Goal: Task Accomplishment & Management: Manage account settings

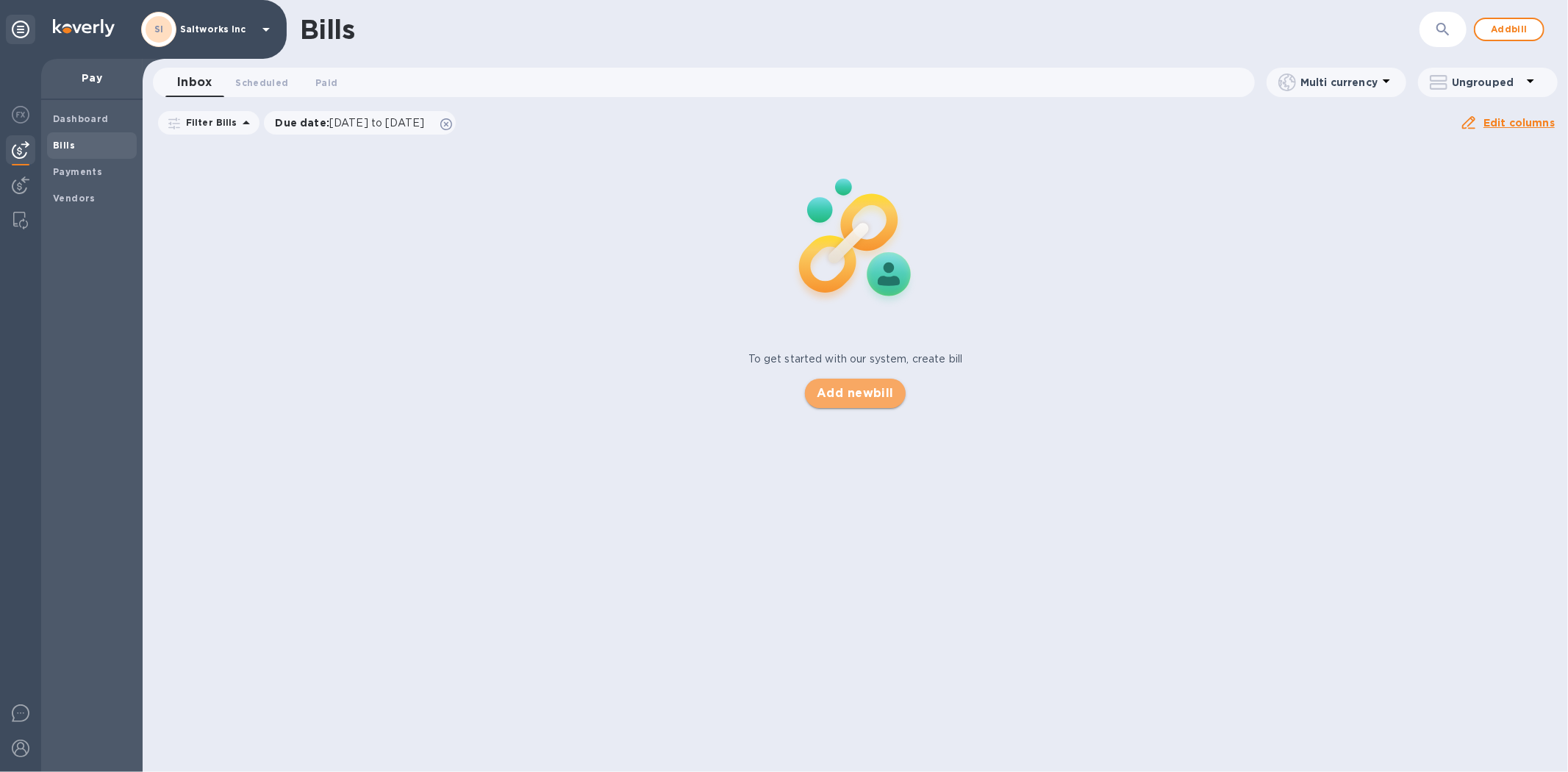
click at [851, 391] on span "Add new bill" at bounding box center [855, 393] width 78 height 18
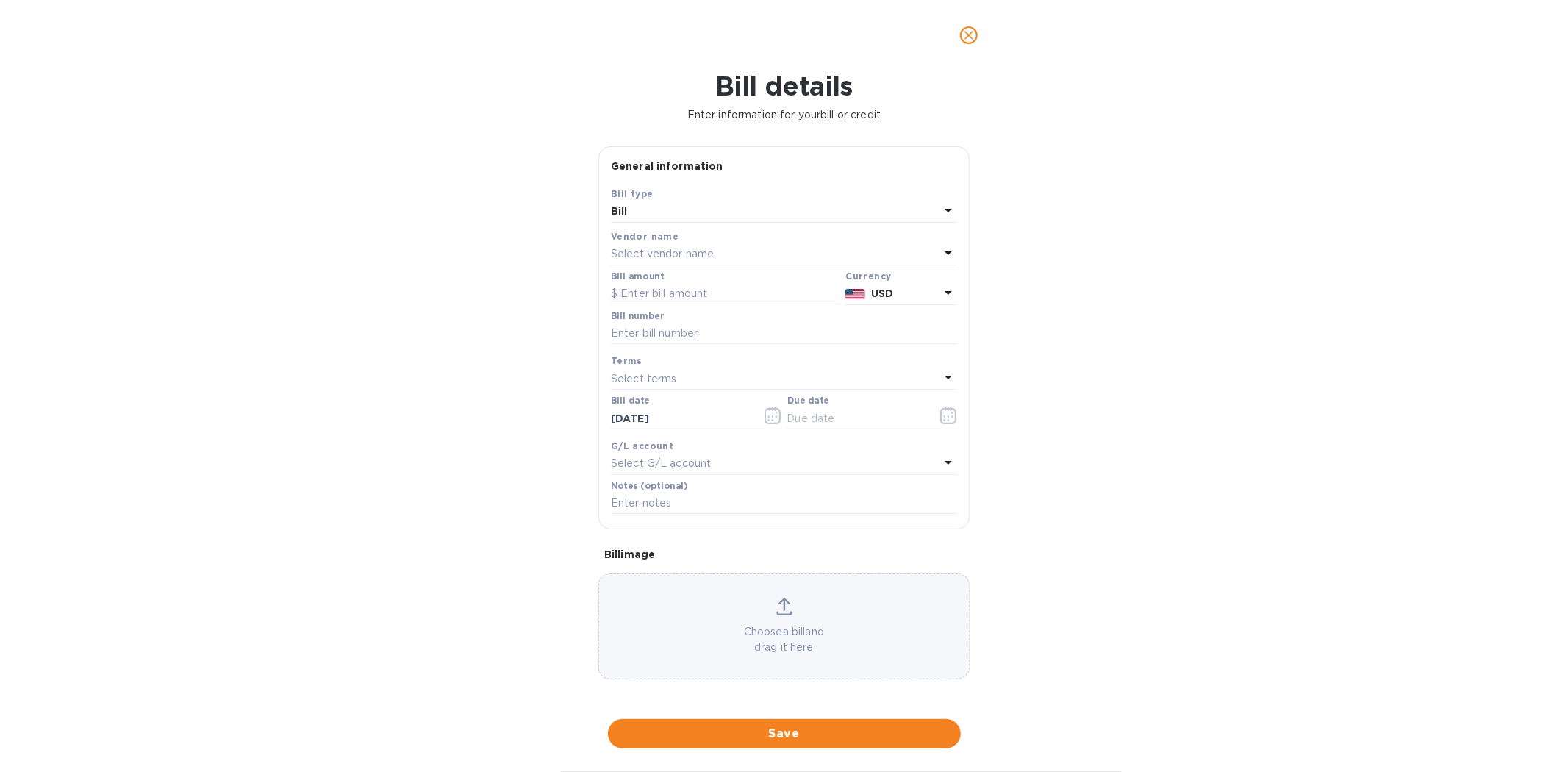
click at [659, 258] on p "Select vendor name" at bounding box center [662, 253] width 103 height 16
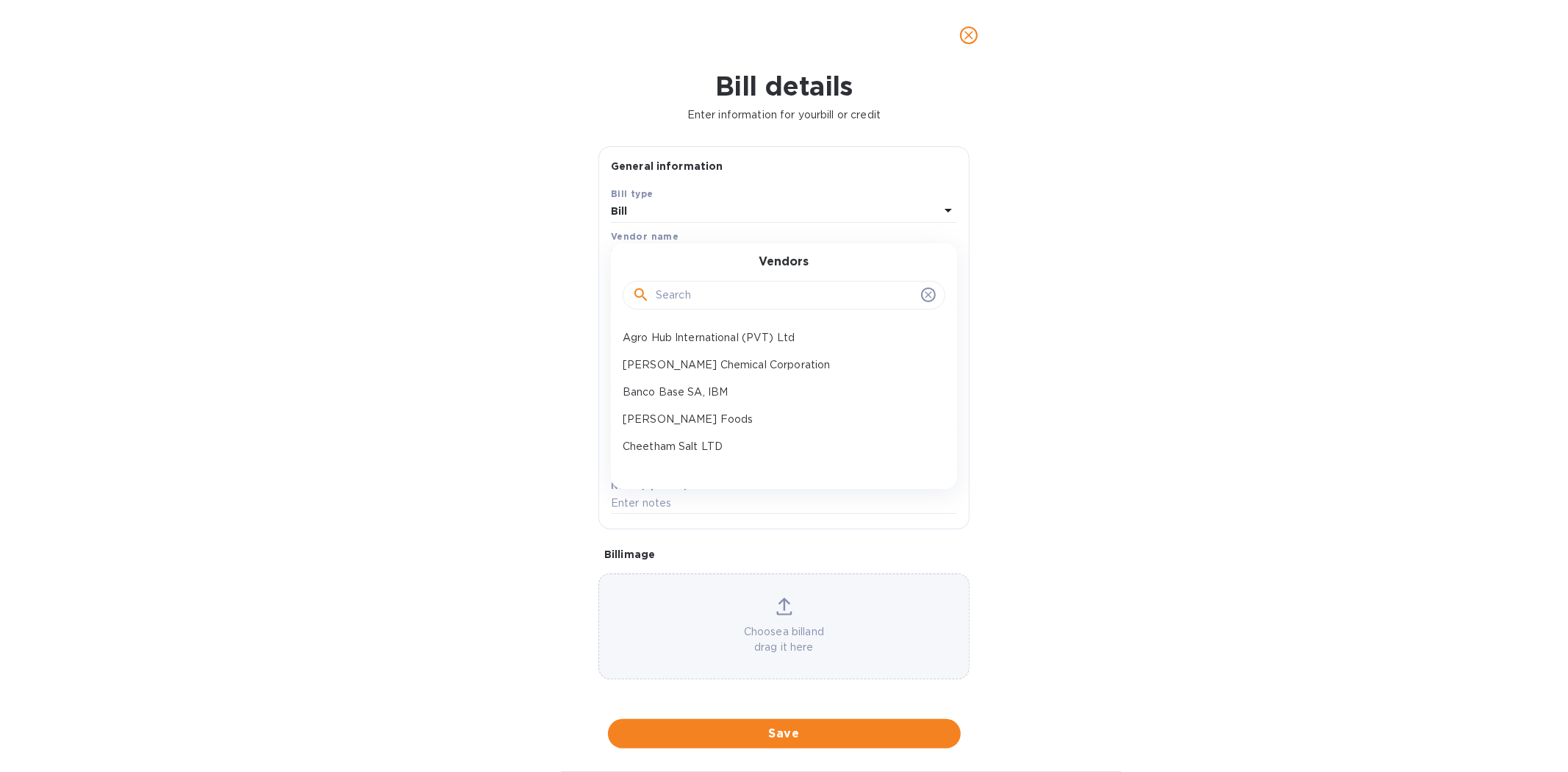
click at [687, 298] on input "text" at bounding box center [785, 295] width 259 height 22
click at [924, 297] on icon at bounding box center [929, 295] width 12 height 12
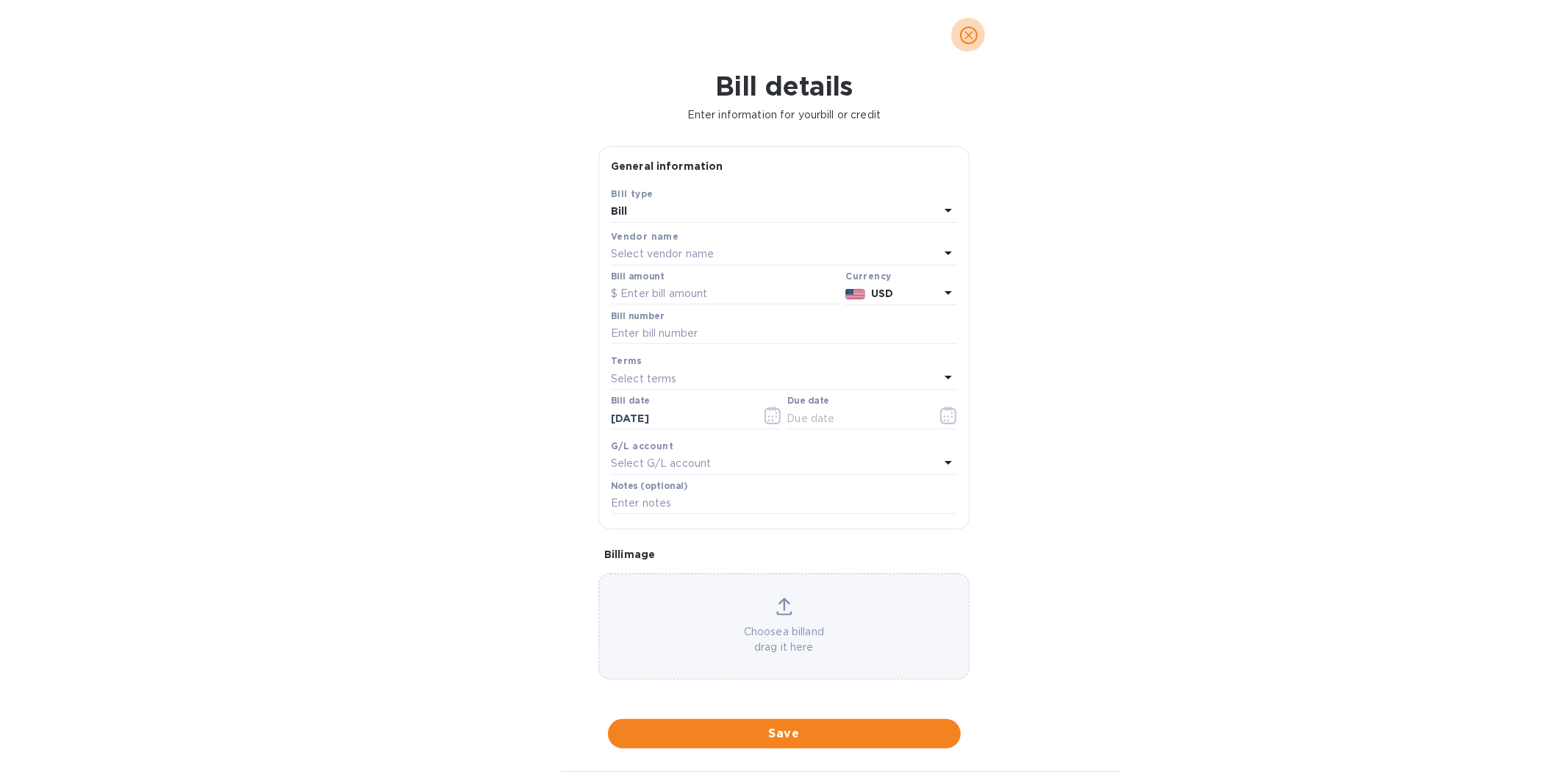
click at [967, 35] on icon "close" at bounding box center [969, 36] width 15 height 15
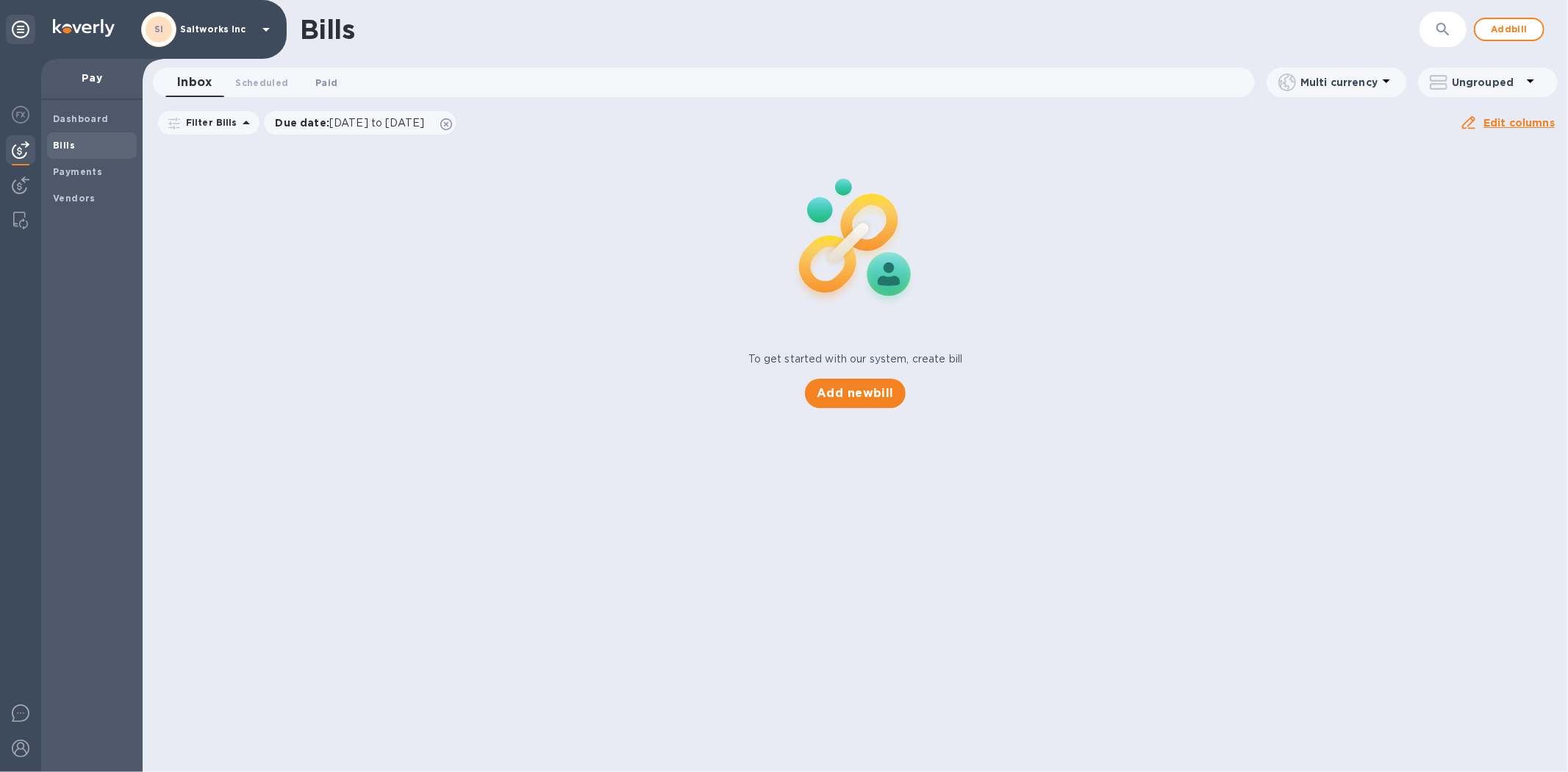
click at [328, 78] on span "Paid 0" at bounding box center [326, 83] width 22 height 16
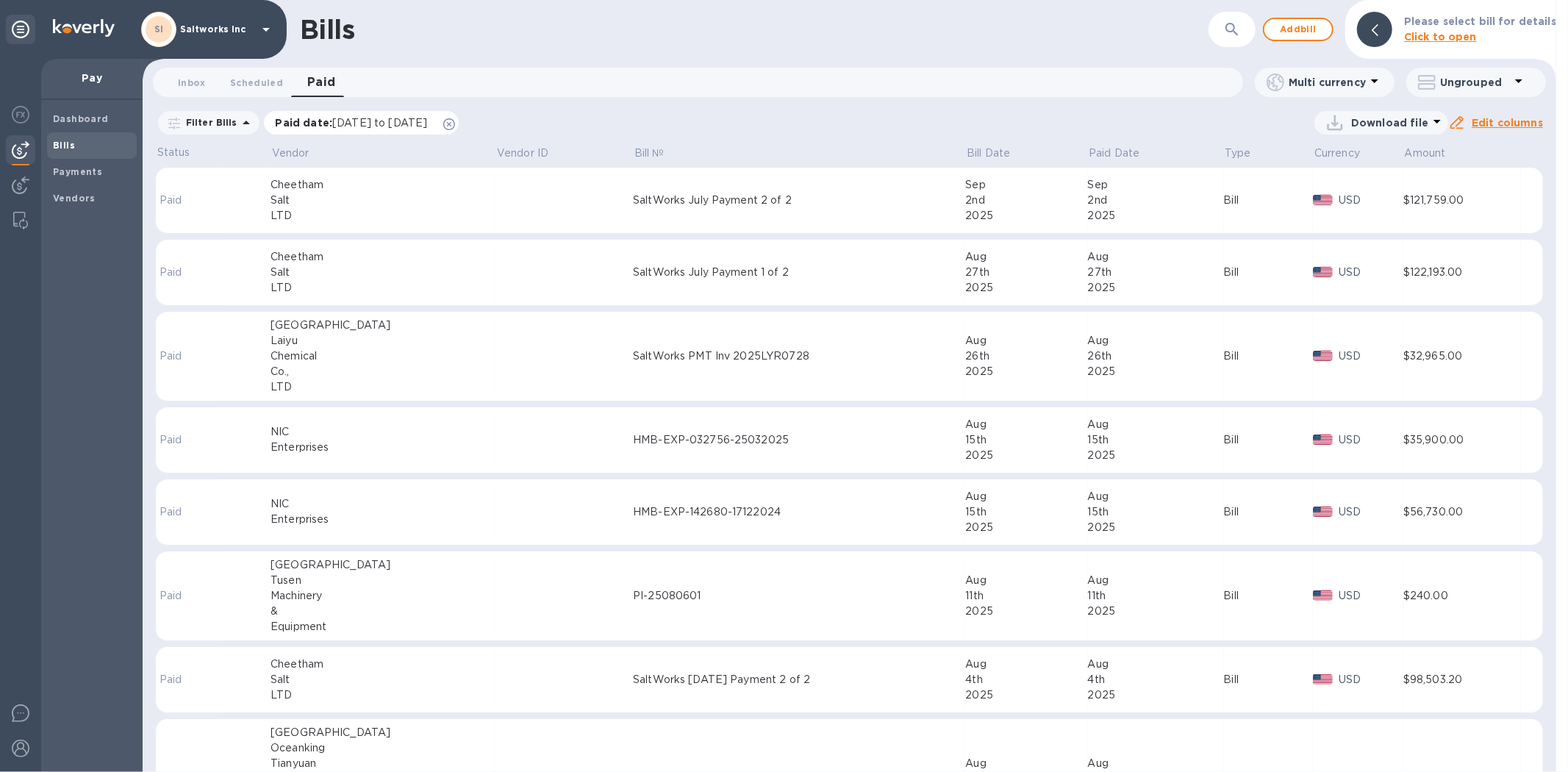
click at [407, 128] on span "[DATE] to [DATE]" at bounding box center [380, 123] width 95 height 12
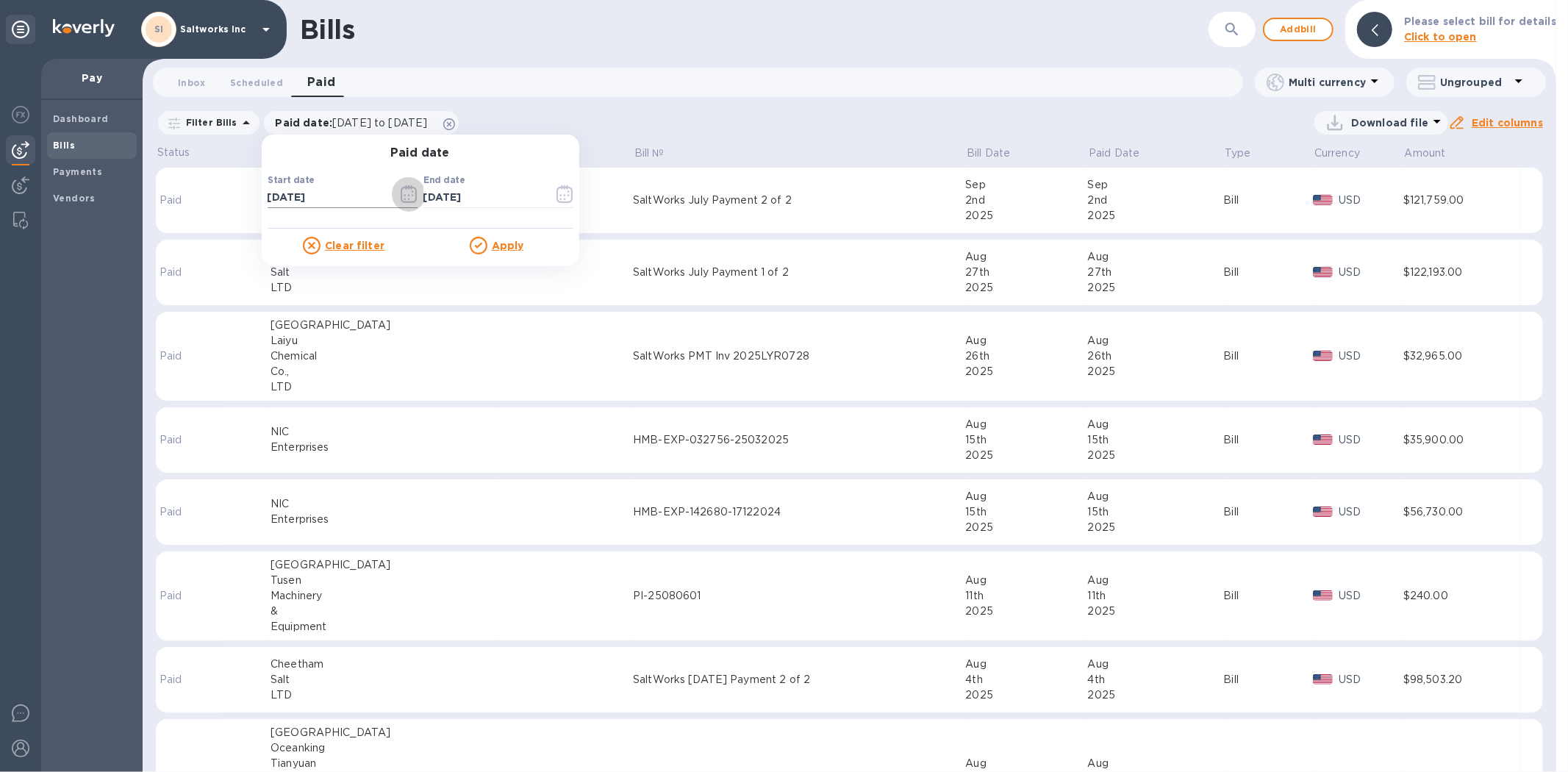
click at [403, 196] on icon "button" at bounding box center [404, 196] width 3 height 3
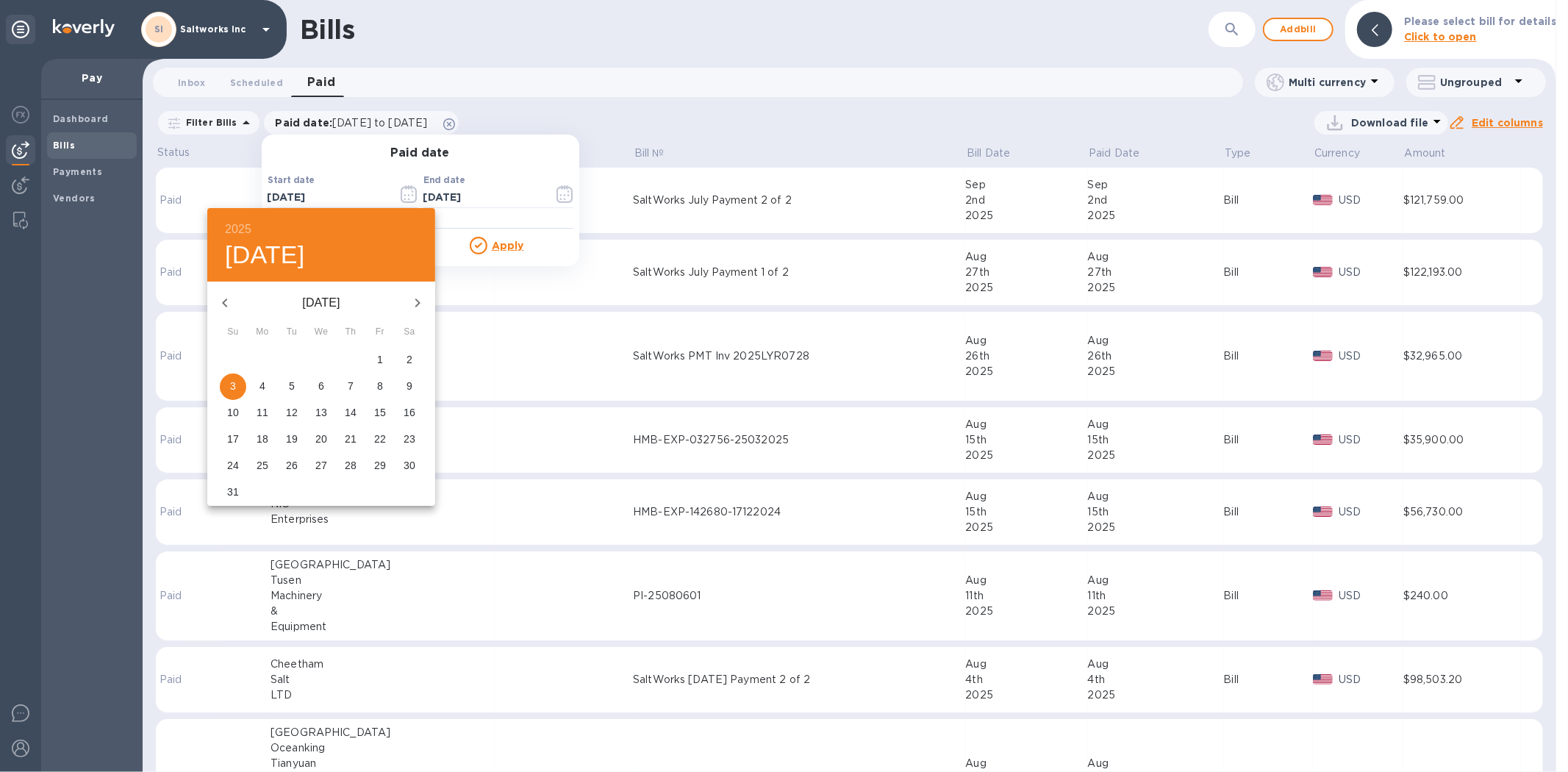
click at [227, 307] on icon "button" at bounding box center [224, 303] width 18 height 18
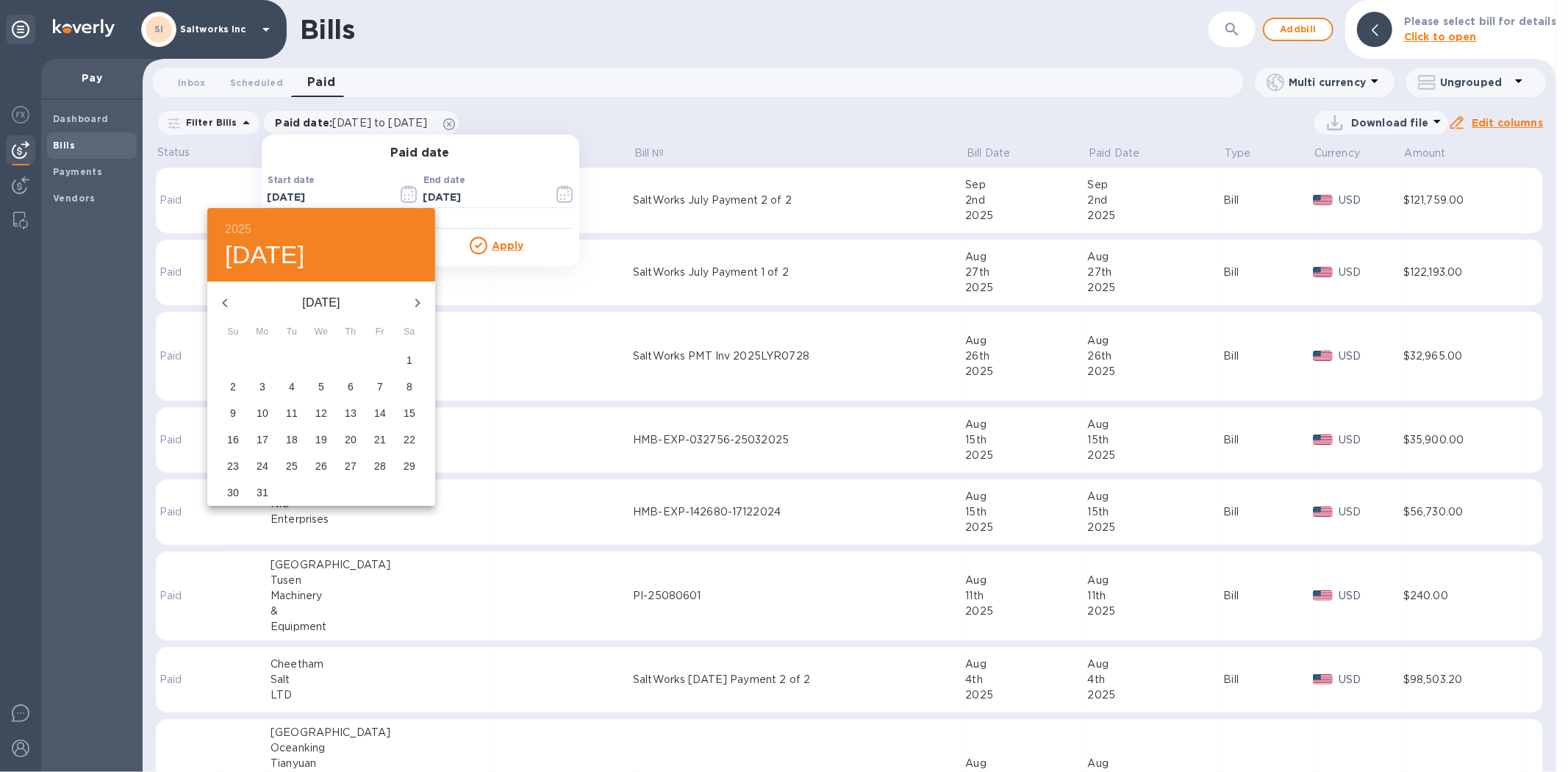
click at [227, 307] on icon "button" at bounding box center [224, 303] width 18 height 18
click at [321, 353] on p "1" at bounding box center [321, 359] width 6 height 15
type input "01/01/2025"
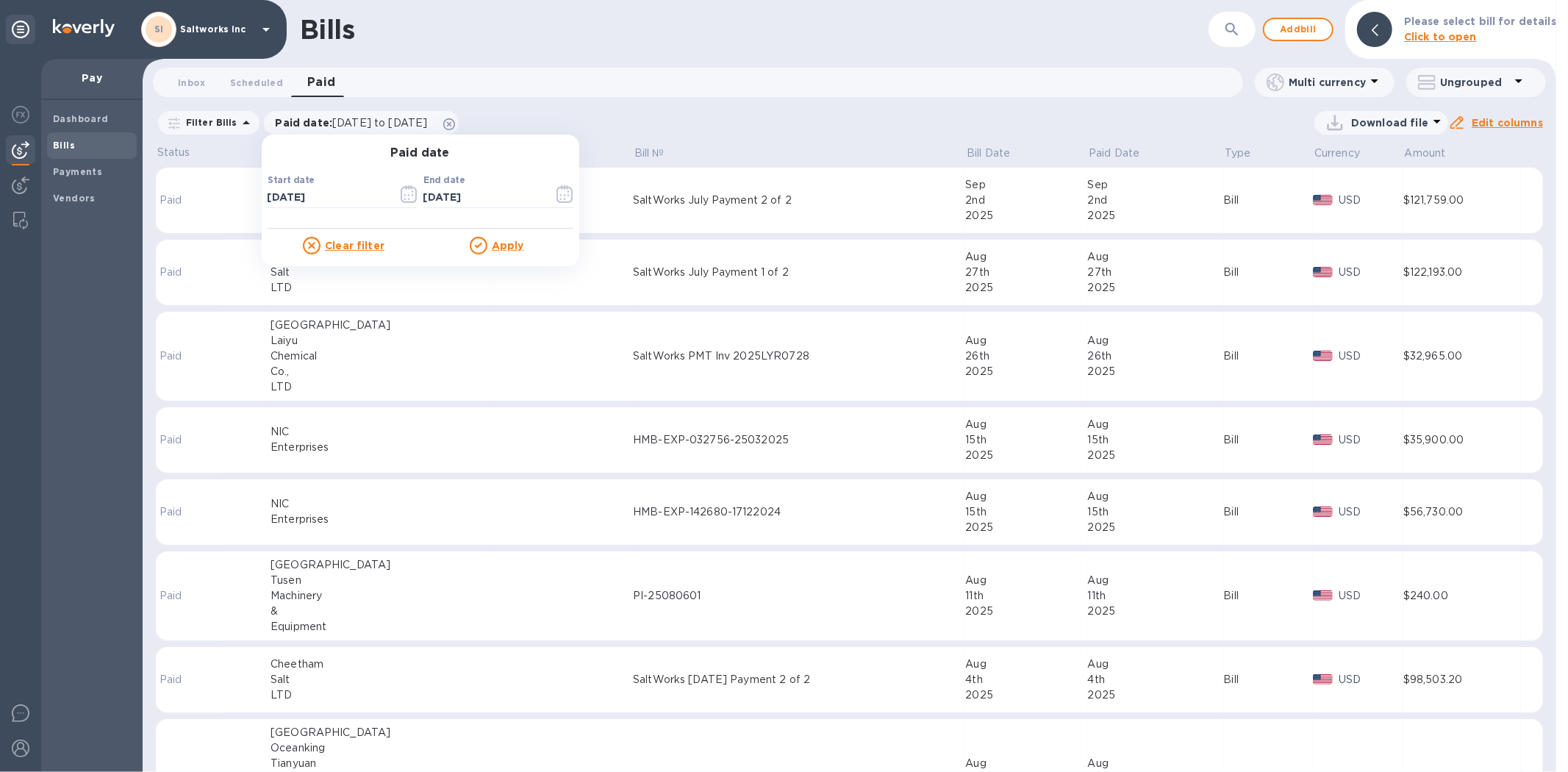
click at [501, 250] on u "Apply" at bounding box center [508, 245] width 33 height 12
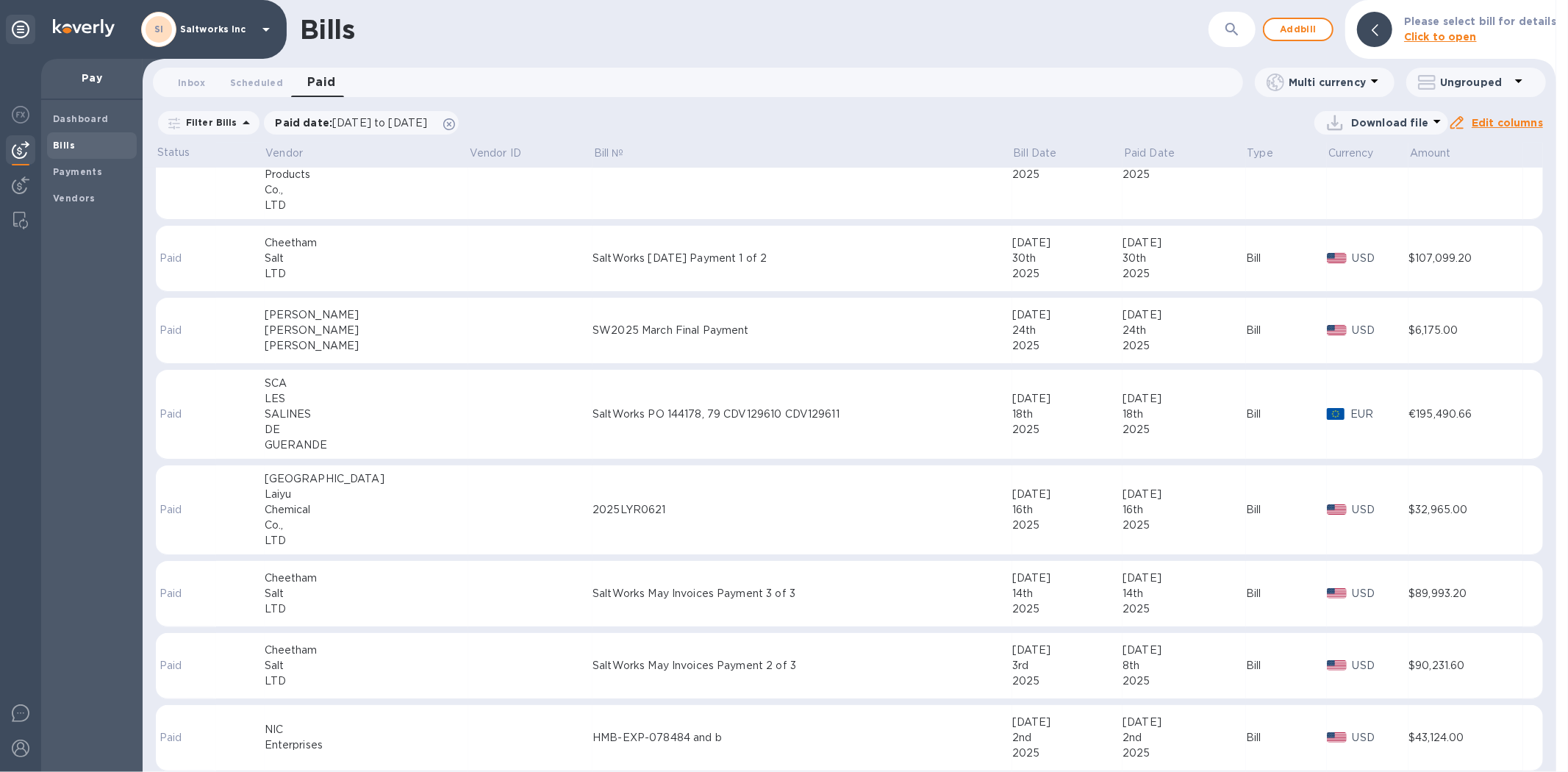
scroll to position [571, 0]
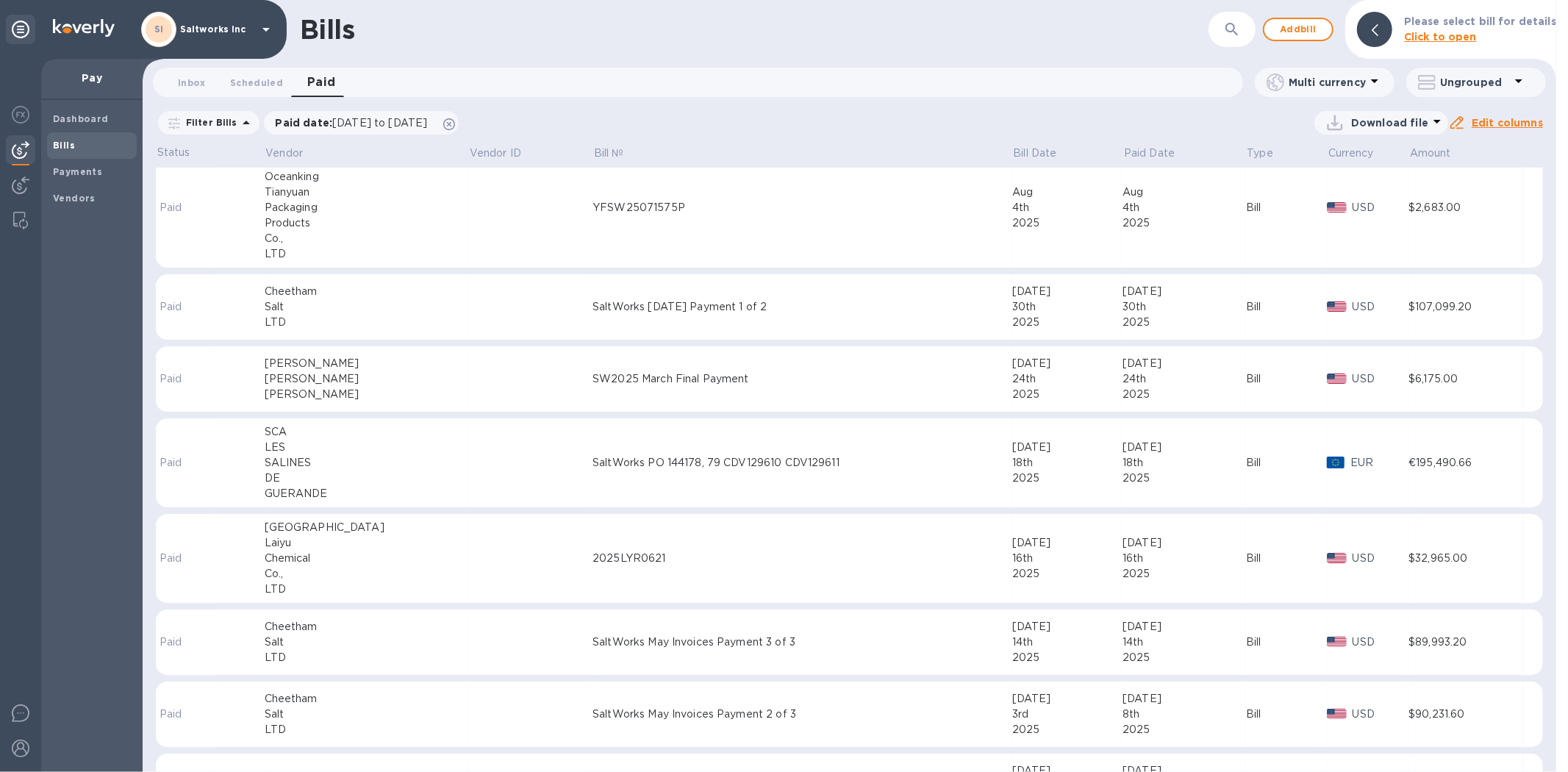
click at [1228, 19] on button "button" at bounding box center [1232, 29] width 35 height 35
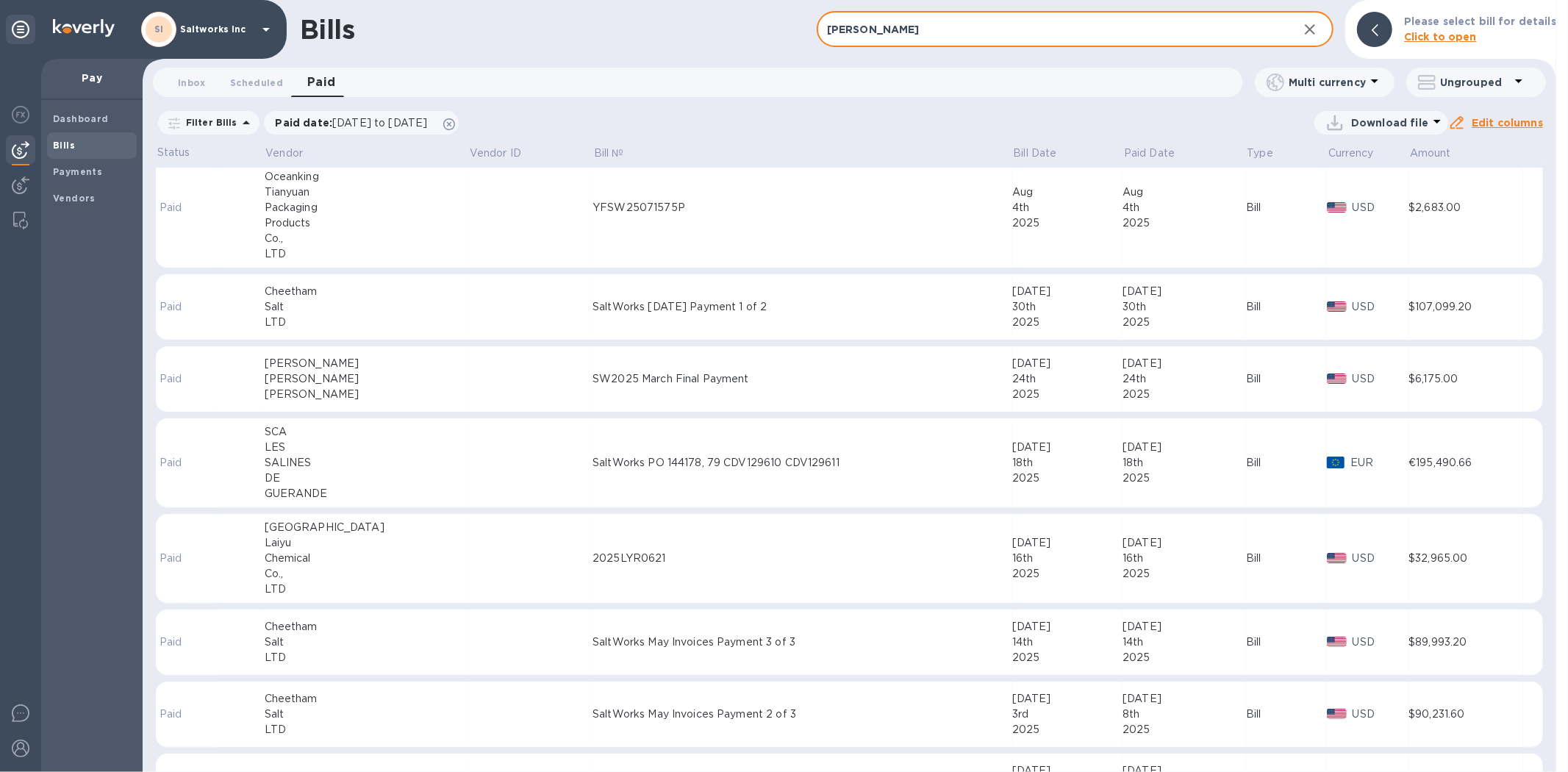
type input "marcela"
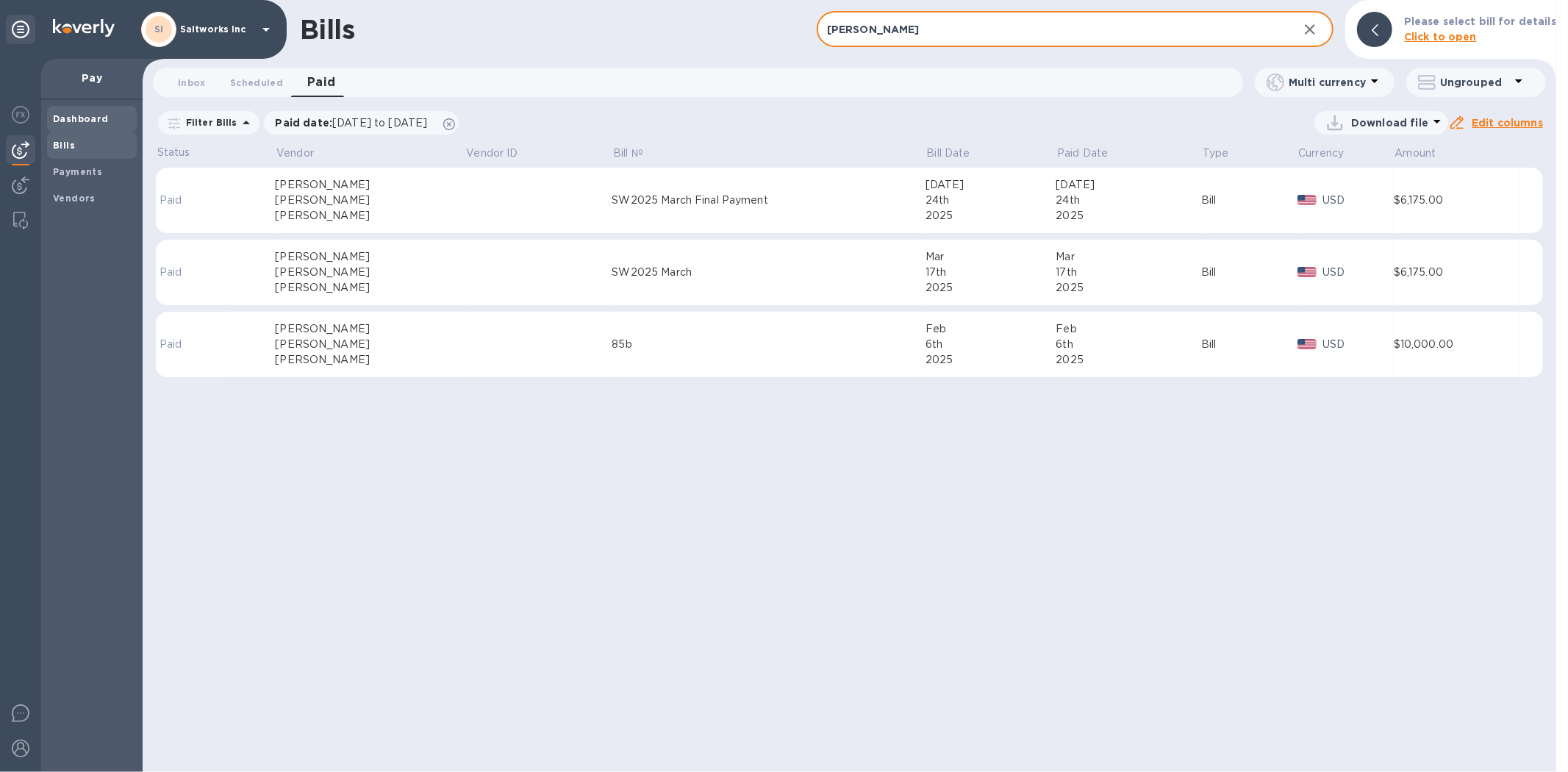
click at [78, 115] on b "Dashboard" at bounding box center [80, 118] width 56 height 11
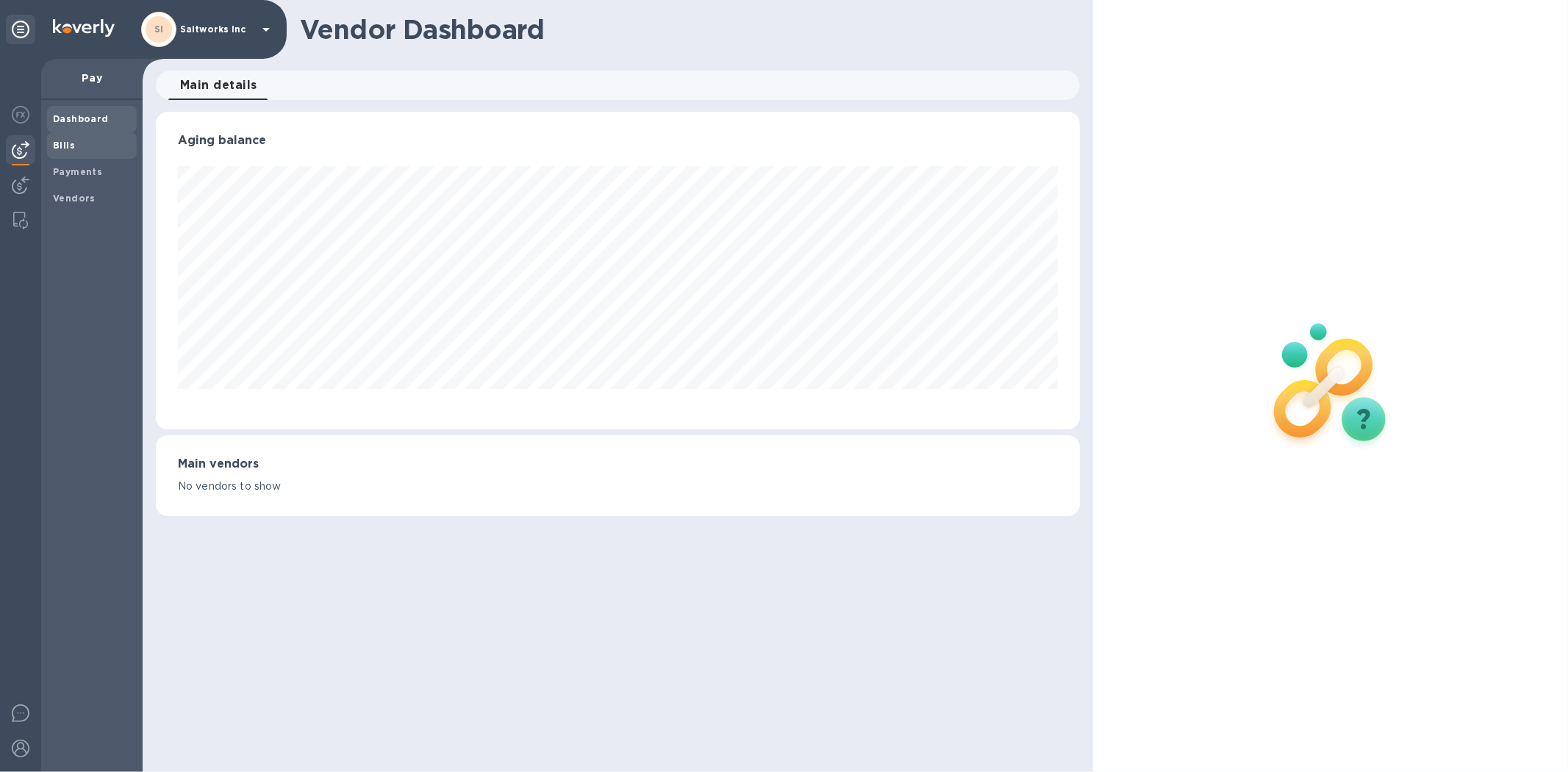
scroll to position [318, 924]
click at [68, 144] on b "Bills" at bounding box center [63, 145] width 22 height 11
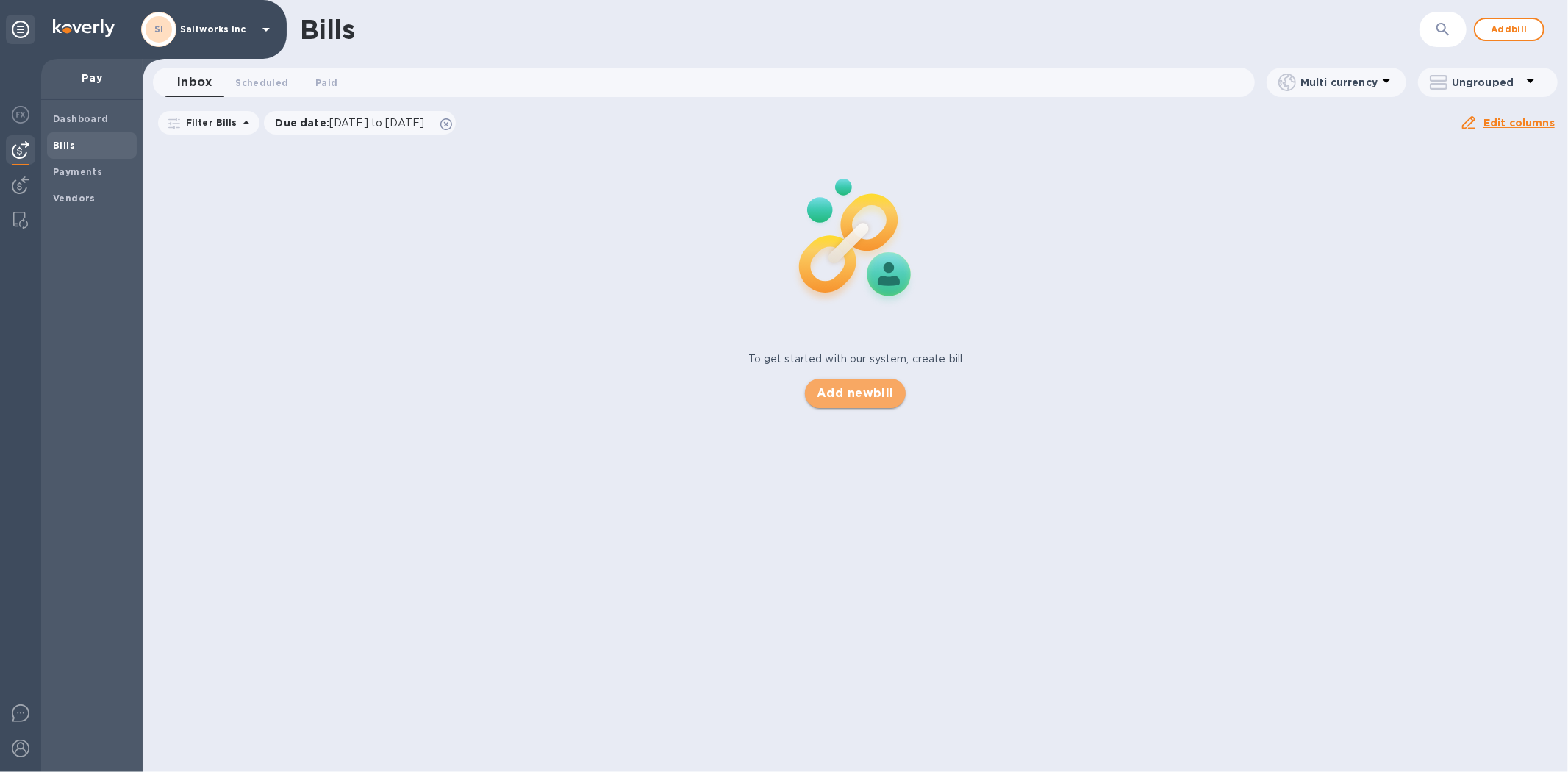
click at [862, 399] on span "Add new bill" at bounding box center [855, 393] width 78 height 18
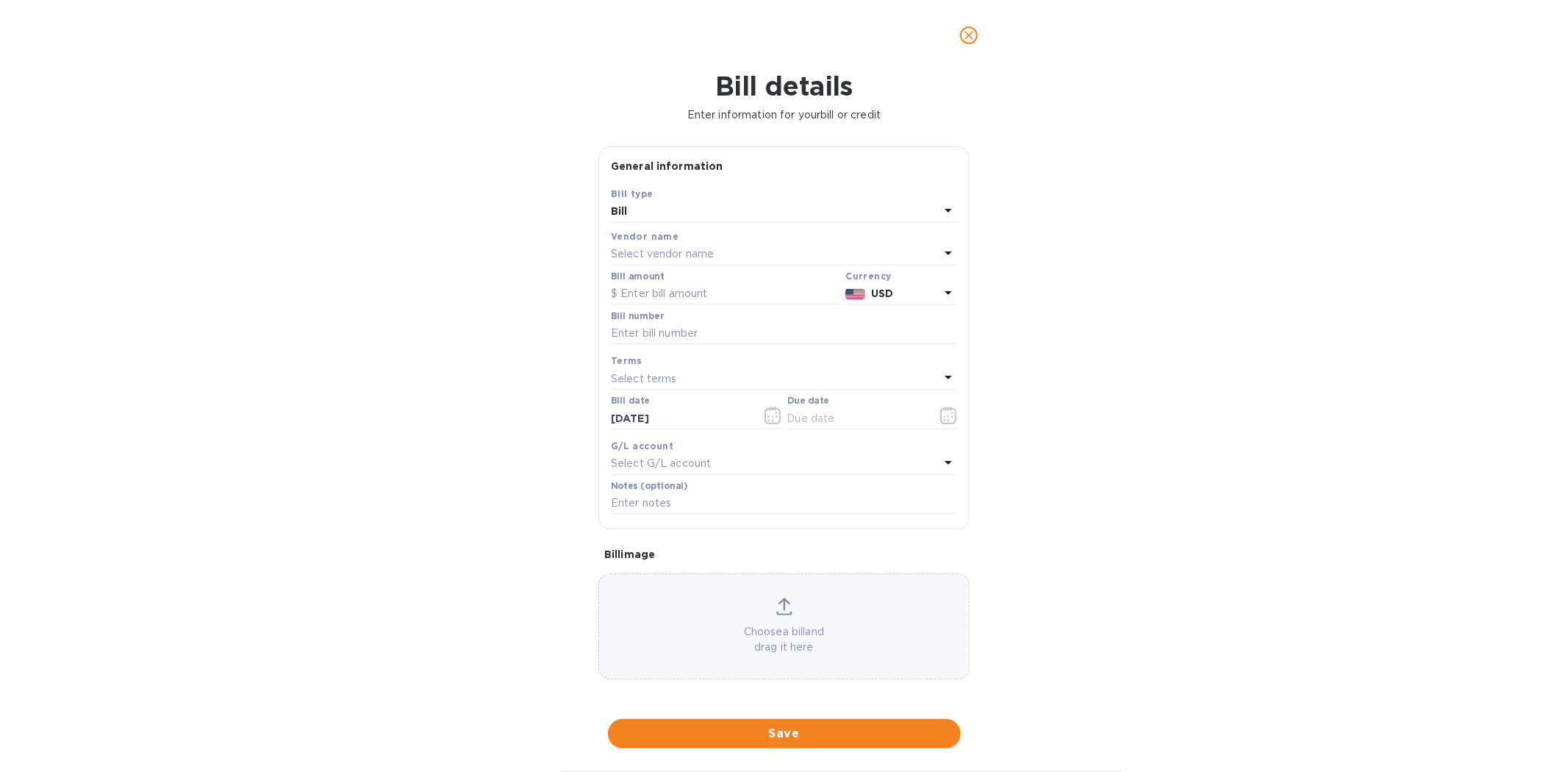
click at [674, 253] on p "Select vendor name" at bounding box center [662, 253] width 103 height 16
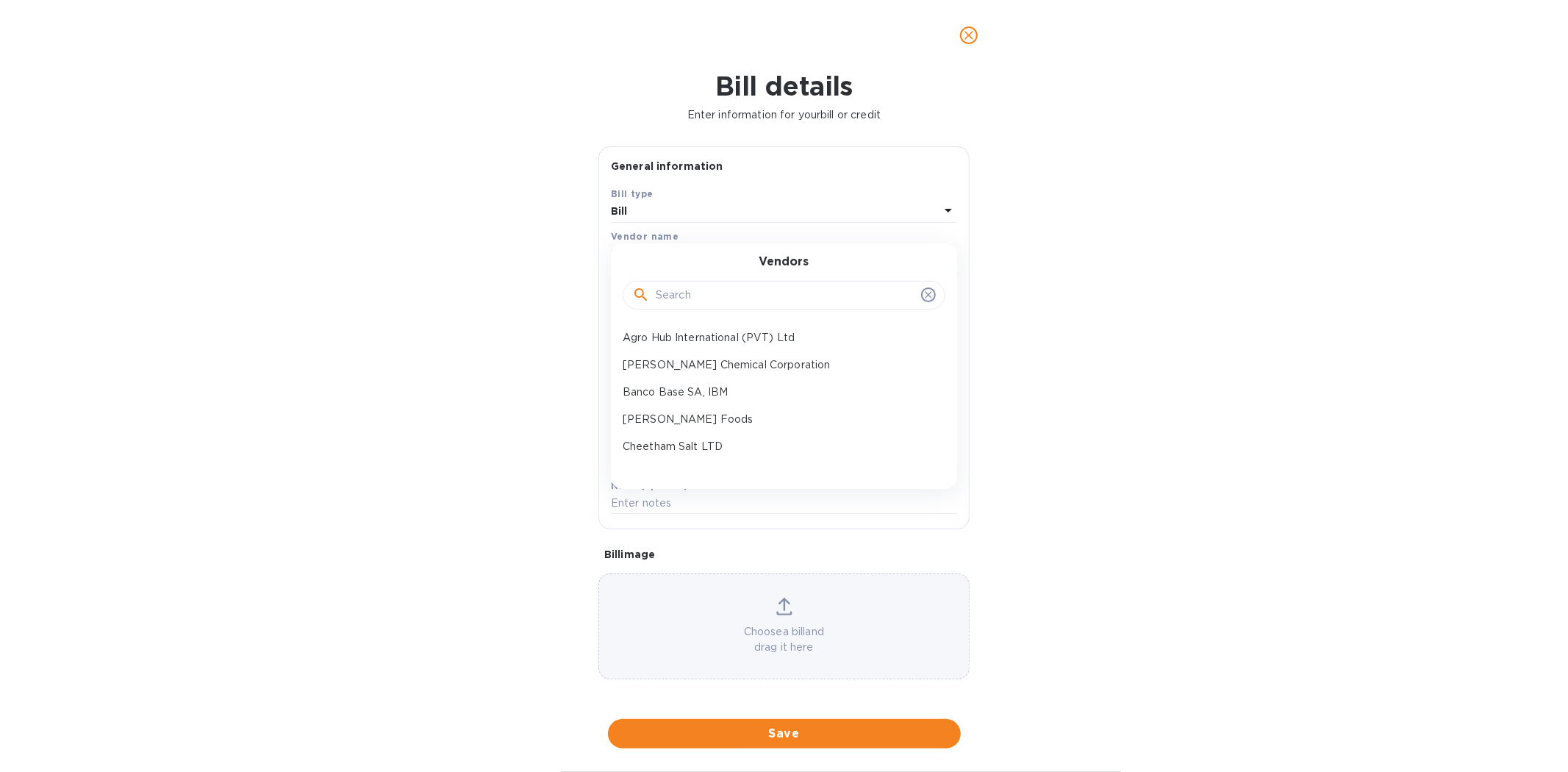
click at [692, 314] on div at bounding box center [784, 294] width 323 height 50
click at [693, 300] on input "text" at bounding box center [785, 295] width 259 height 22
type input "mar"
click at [692, 332] on p "Marcela Castaneda Perez" at bounding box center [778, 338] width 311 height 16
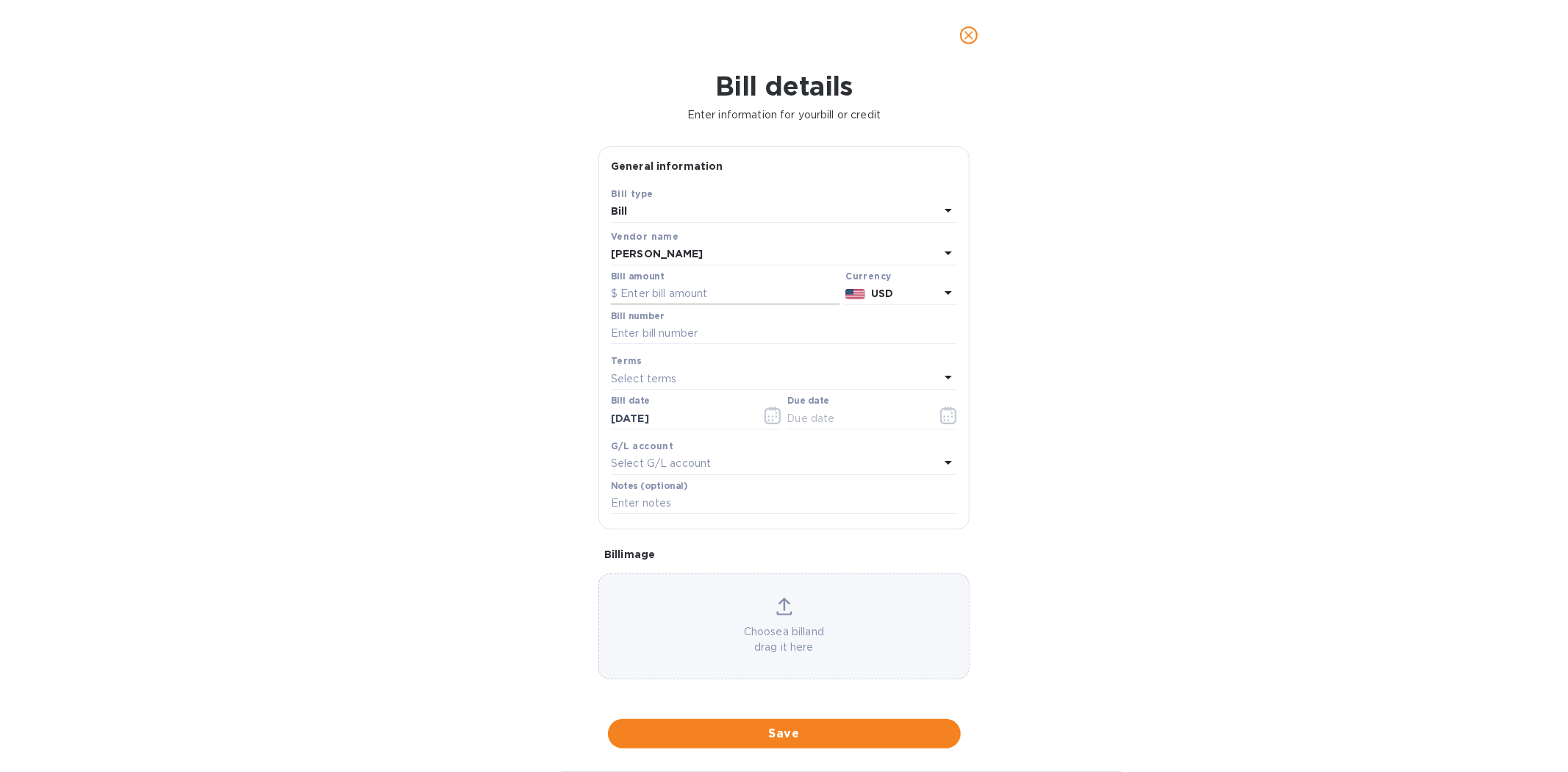
click at [691, 297] on input "text" at bounding box center [725, 293] width 228 height 22
click at [681, 295] on input "text" at bounding box center [725, 293] width 228 height 22
click at [973, 31] on icon "close" at bounding box center [969, 36] width 15 height 15
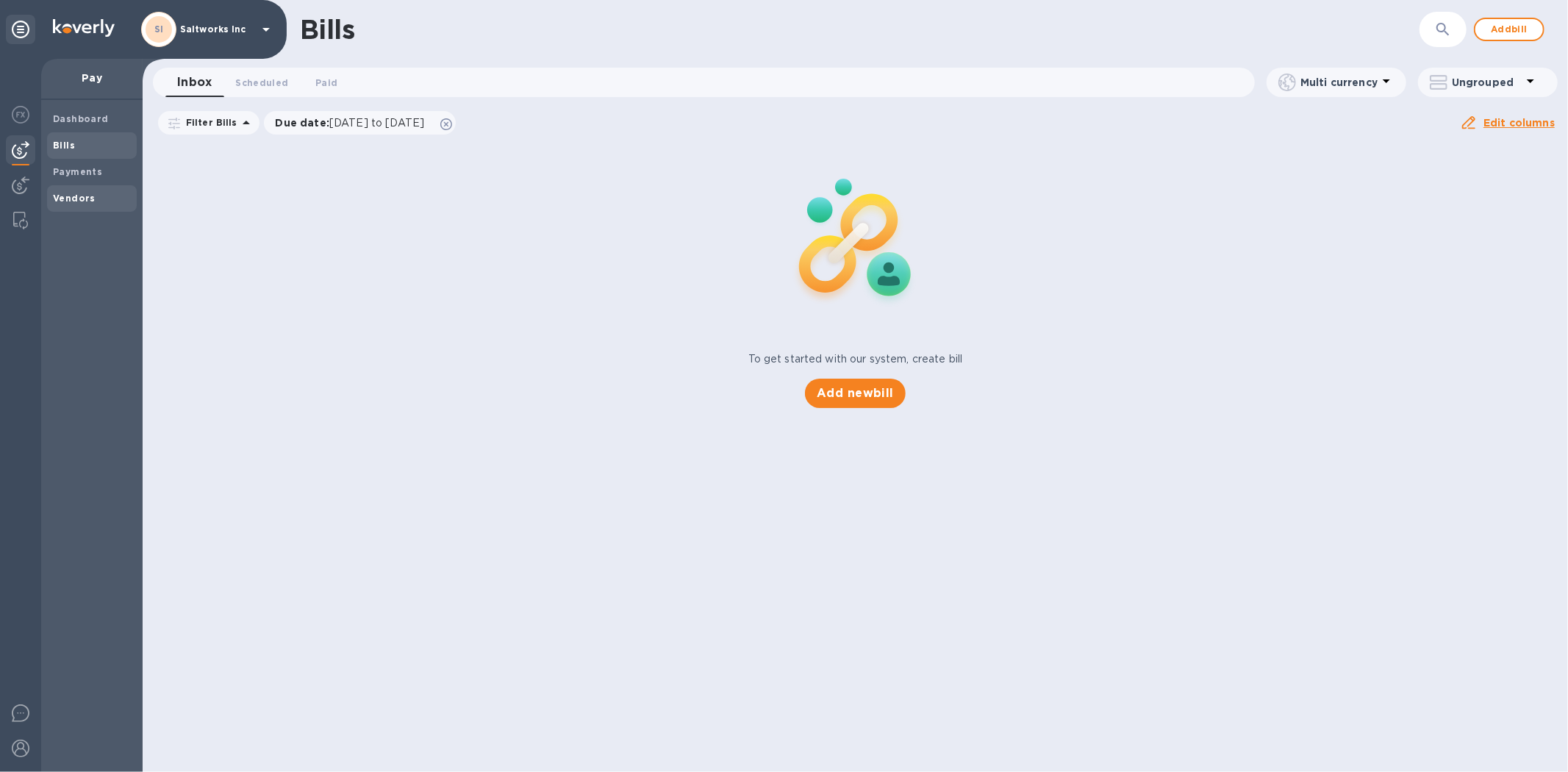
click at [68, 196] on b "Vendors" at bounding box center [73, 198] width 43 height 11
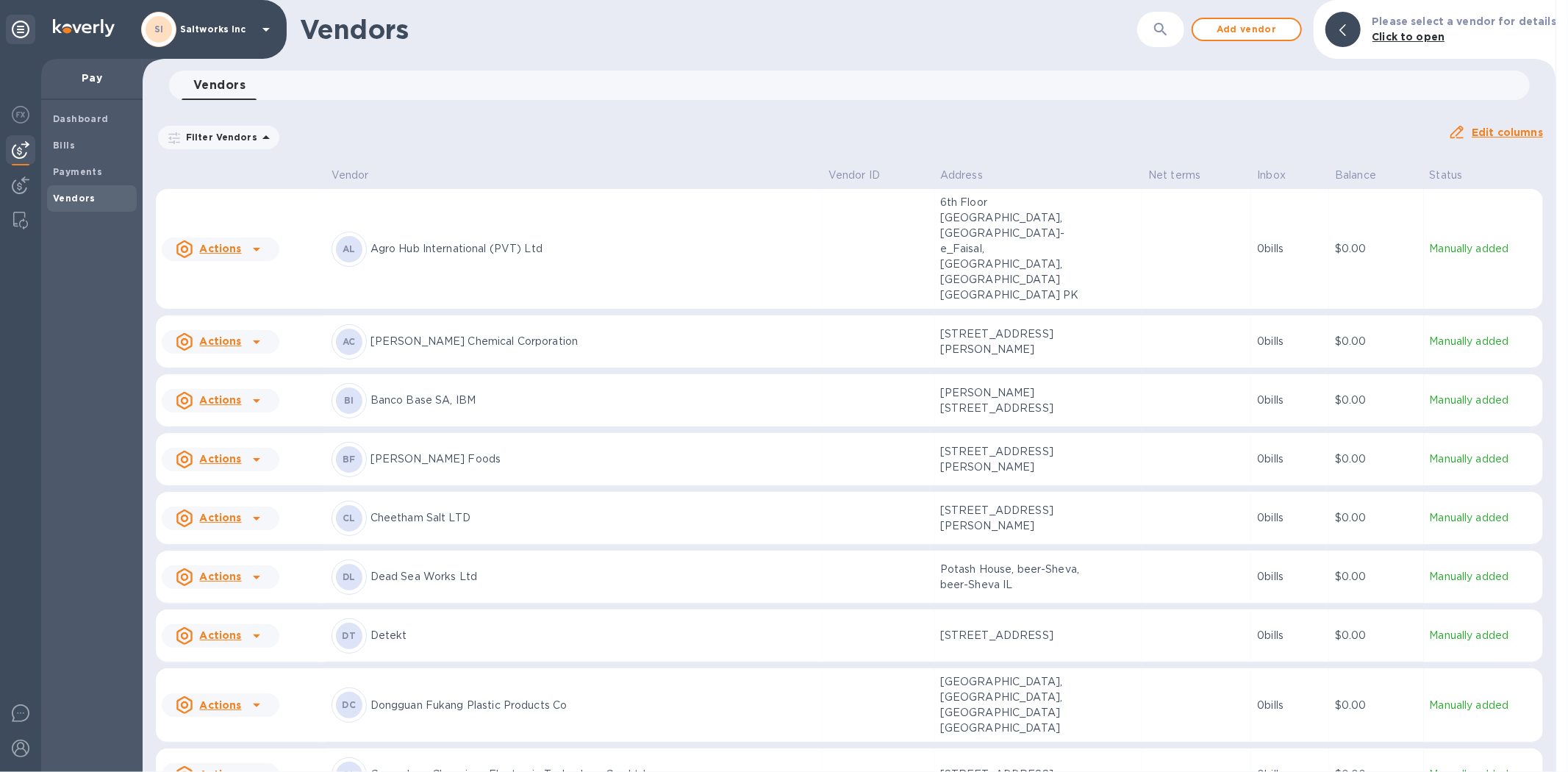
click at [1163, 30] on icon "button" at bounding box center [1160, 28] width 13 height 13
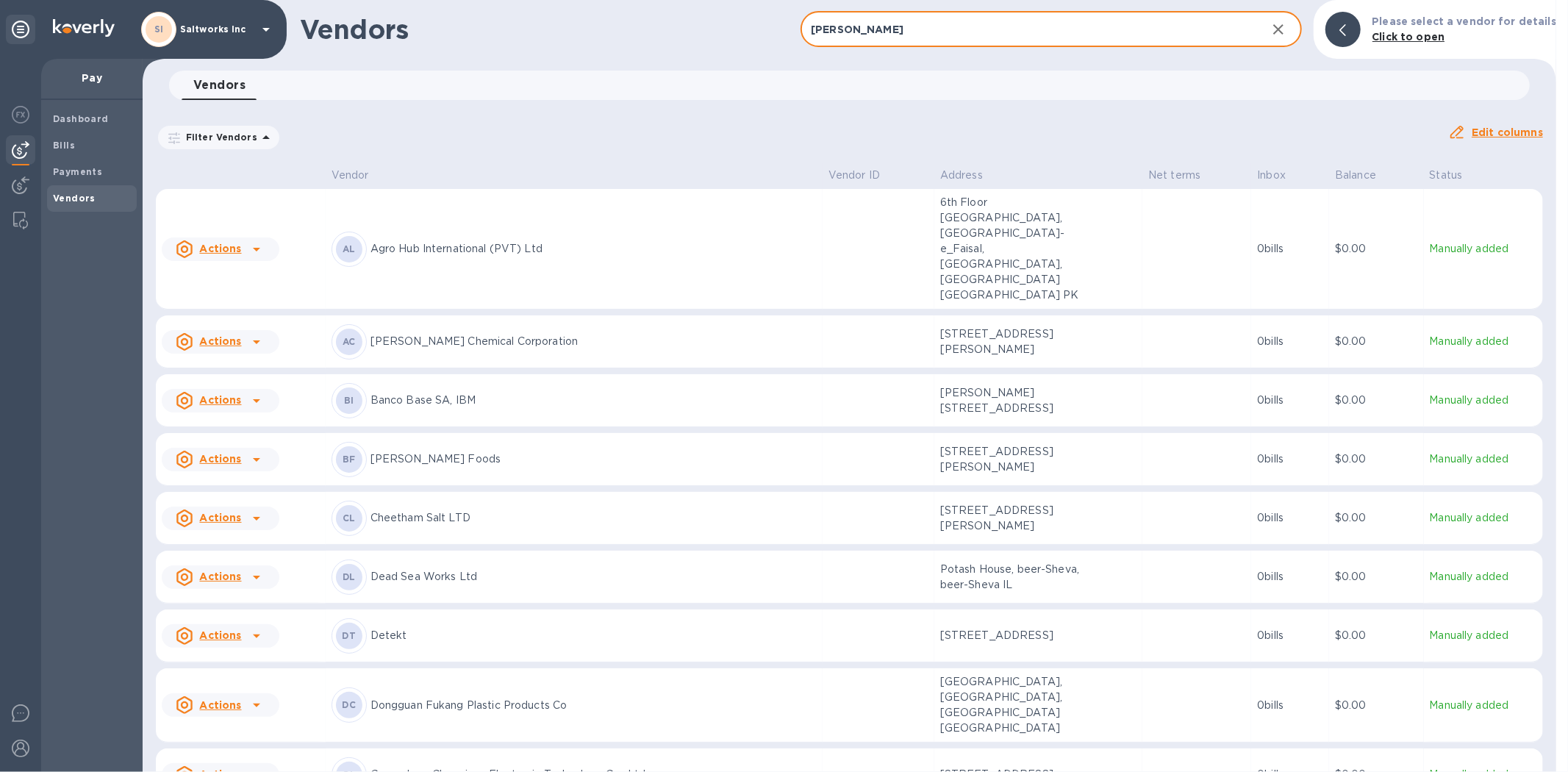
type input "marcela"
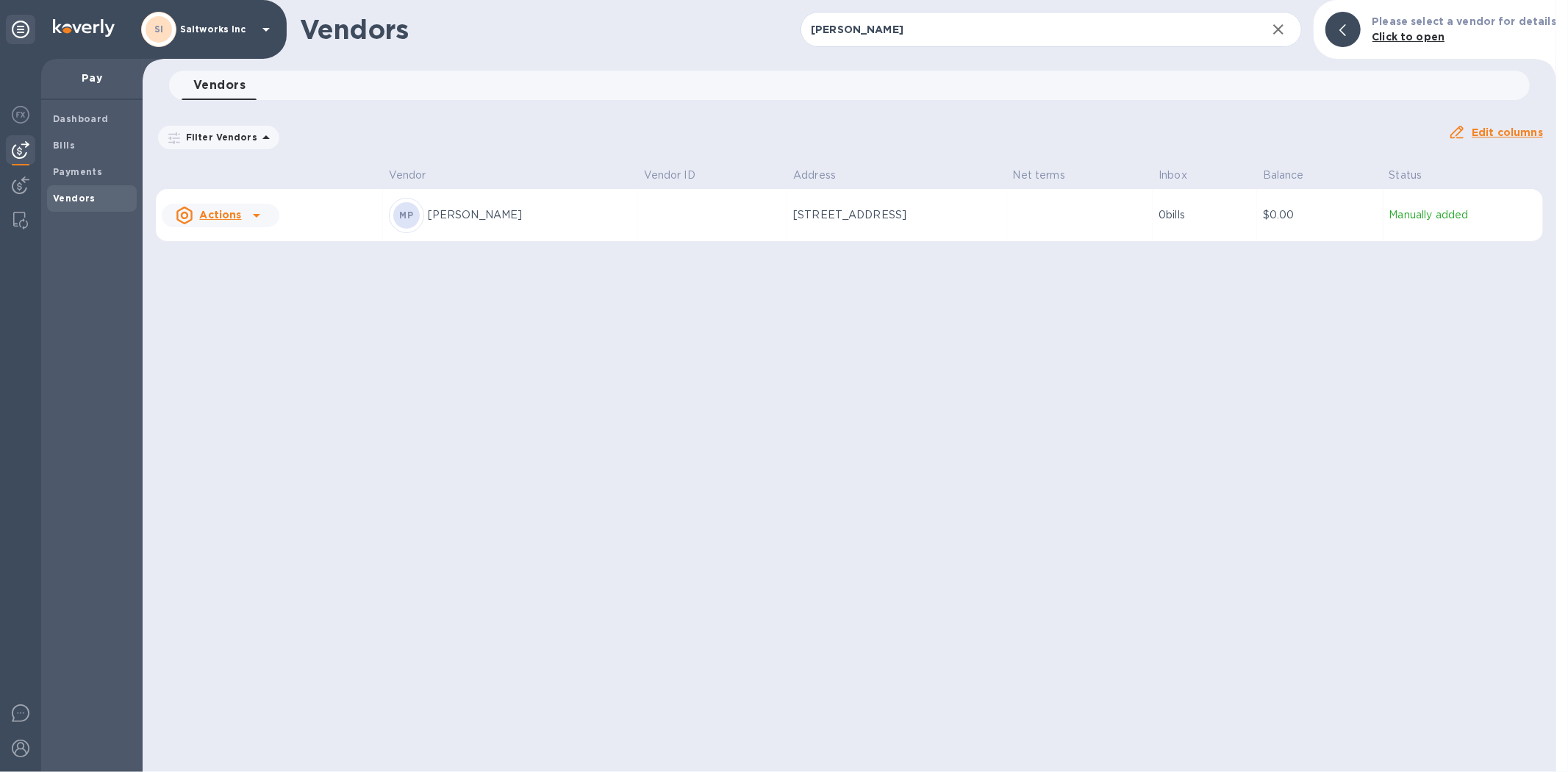
click at [527, 215] on p "Marcela Castaneda Perez" at bounding box center [529, 215] width 204 height 16
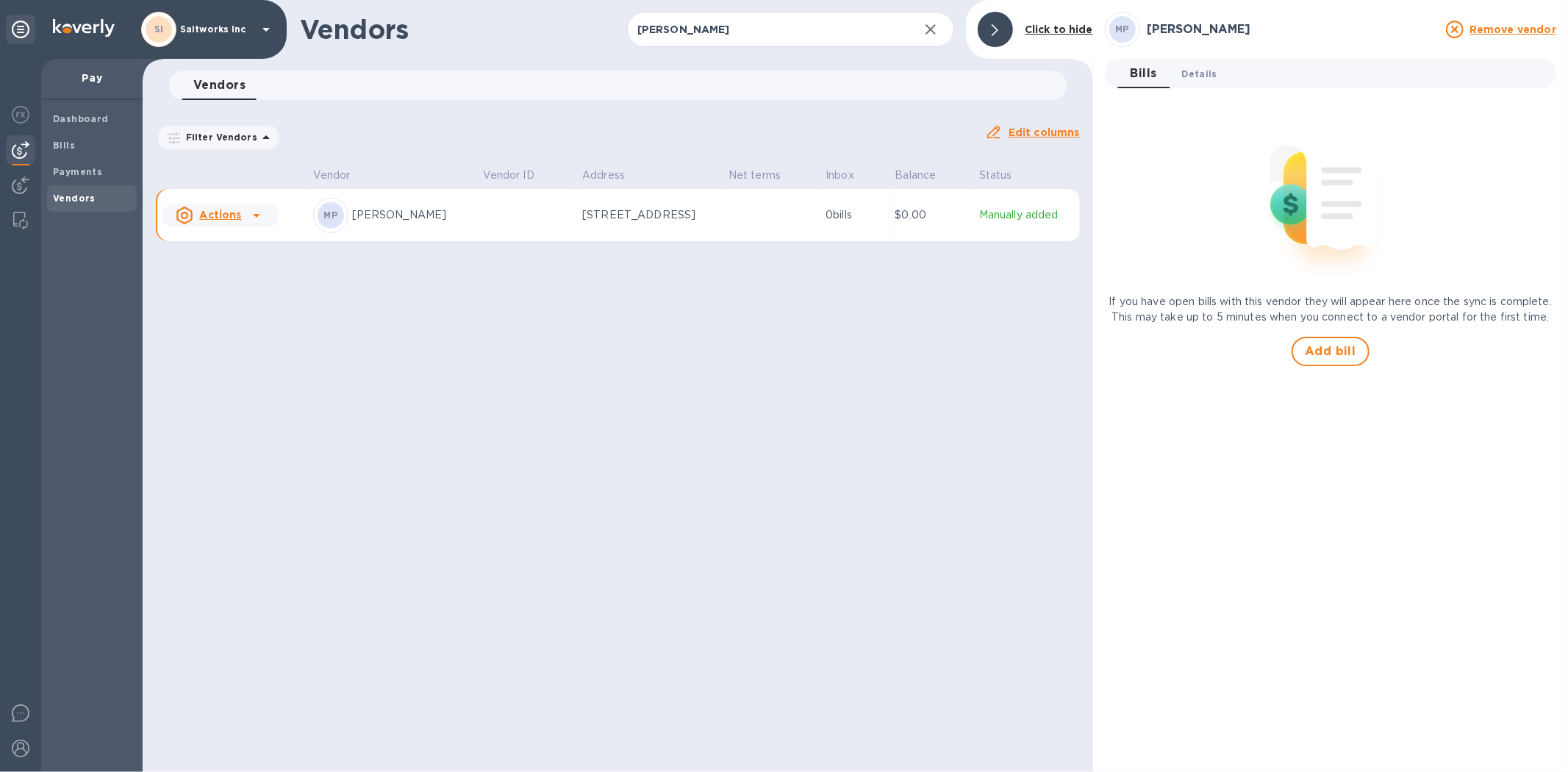
click at [1208, 71] on span "Details 0" at bounding box center [1200, 73] width 35 height 16
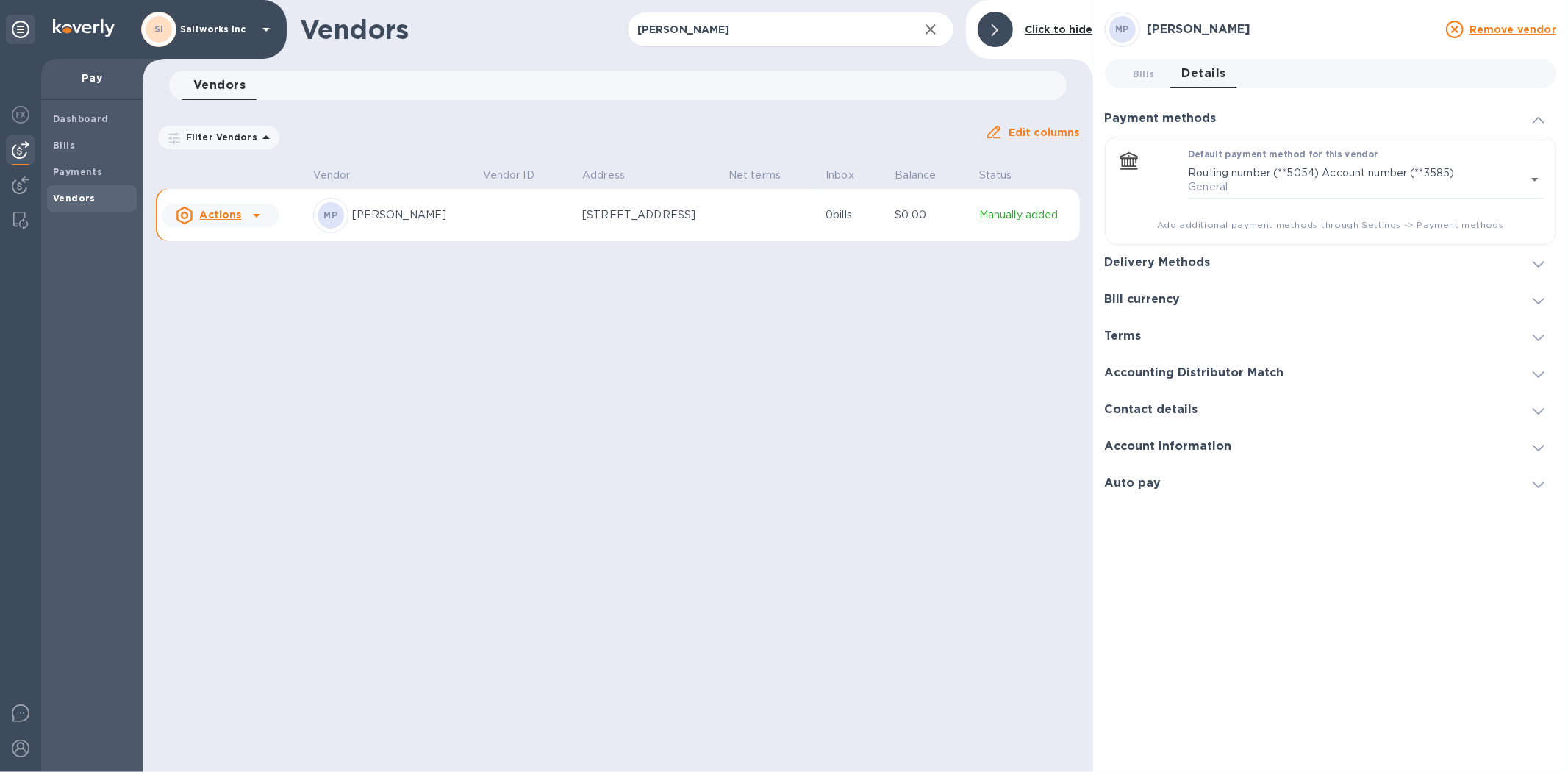
click at [1195, 454] on div "Account Information" at bounding box center [1330, 447] width 451 height 37
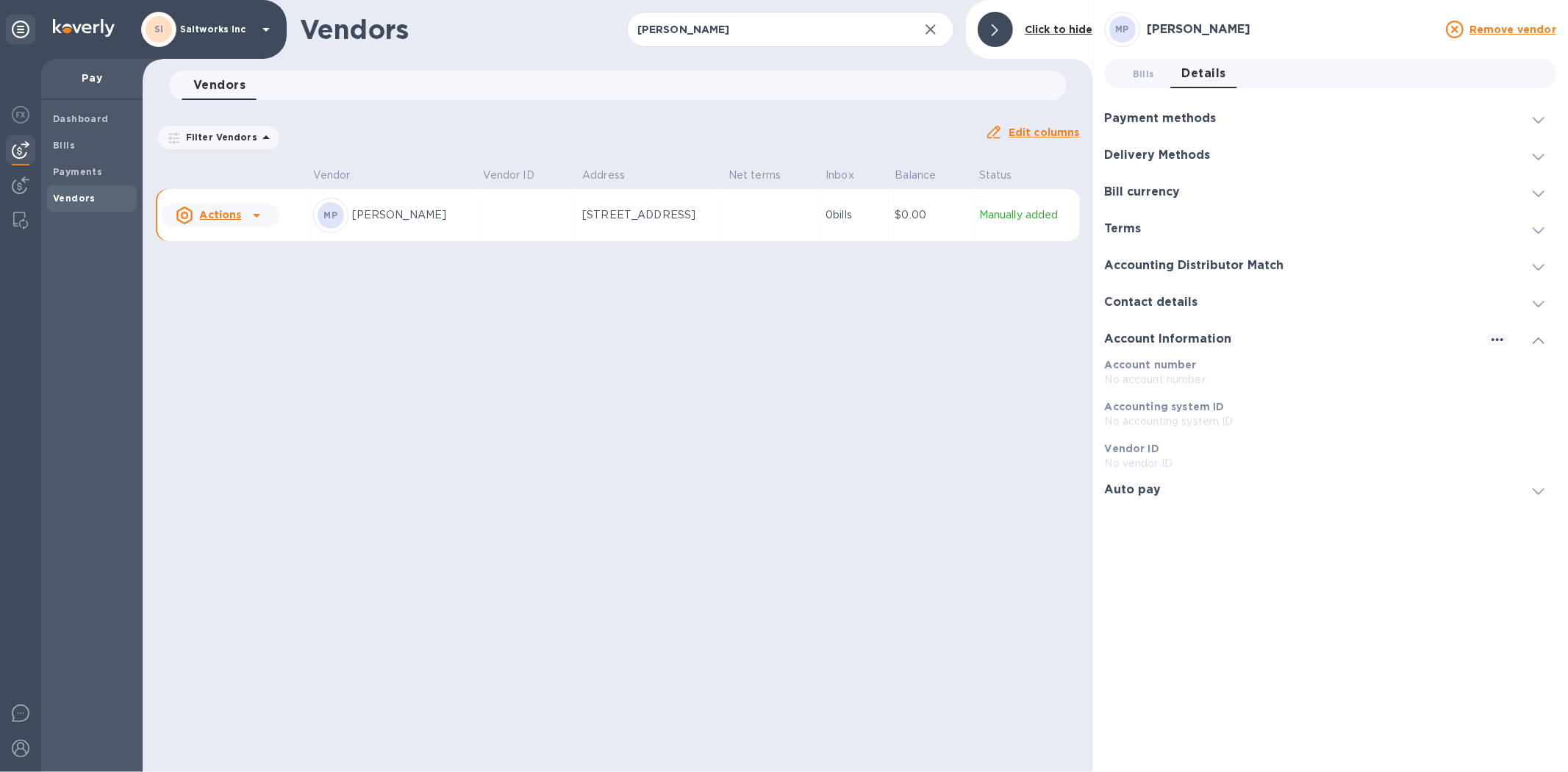
click at [1150, 340] on h3 "Account Information" at bounding box center [1168, 339] width 128 height 14
click at [1161, 122] on h3 "Payment methods" at bounding box center [1160, 118] width 112 height 14
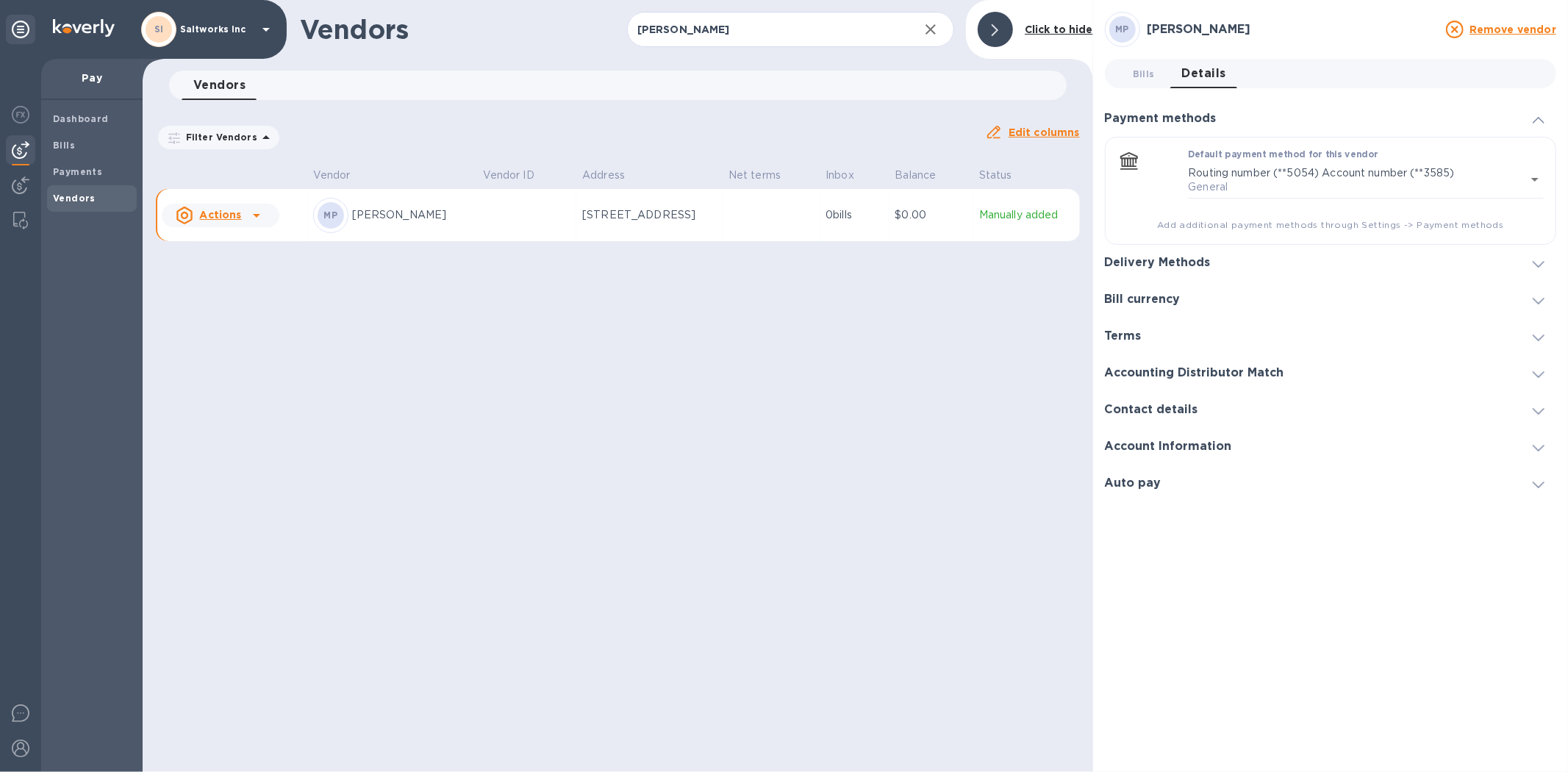
click at [1158, 268] on h3 "Delivery Methods" at bounding box center [1157, 263] width 106 height 14
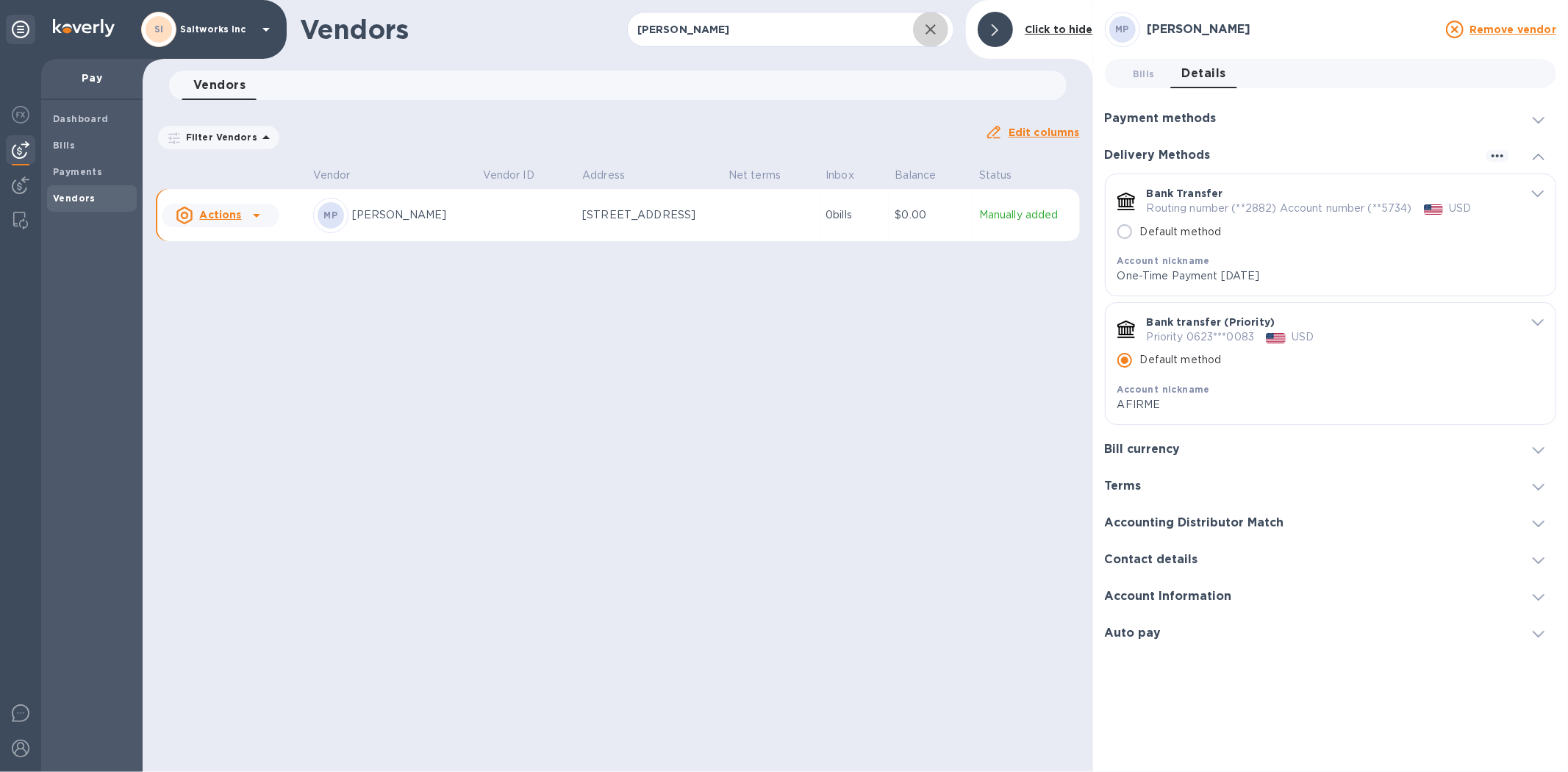
click at [929, 30] on icon "button" at bounding box center [930, 29] width 10 height 10
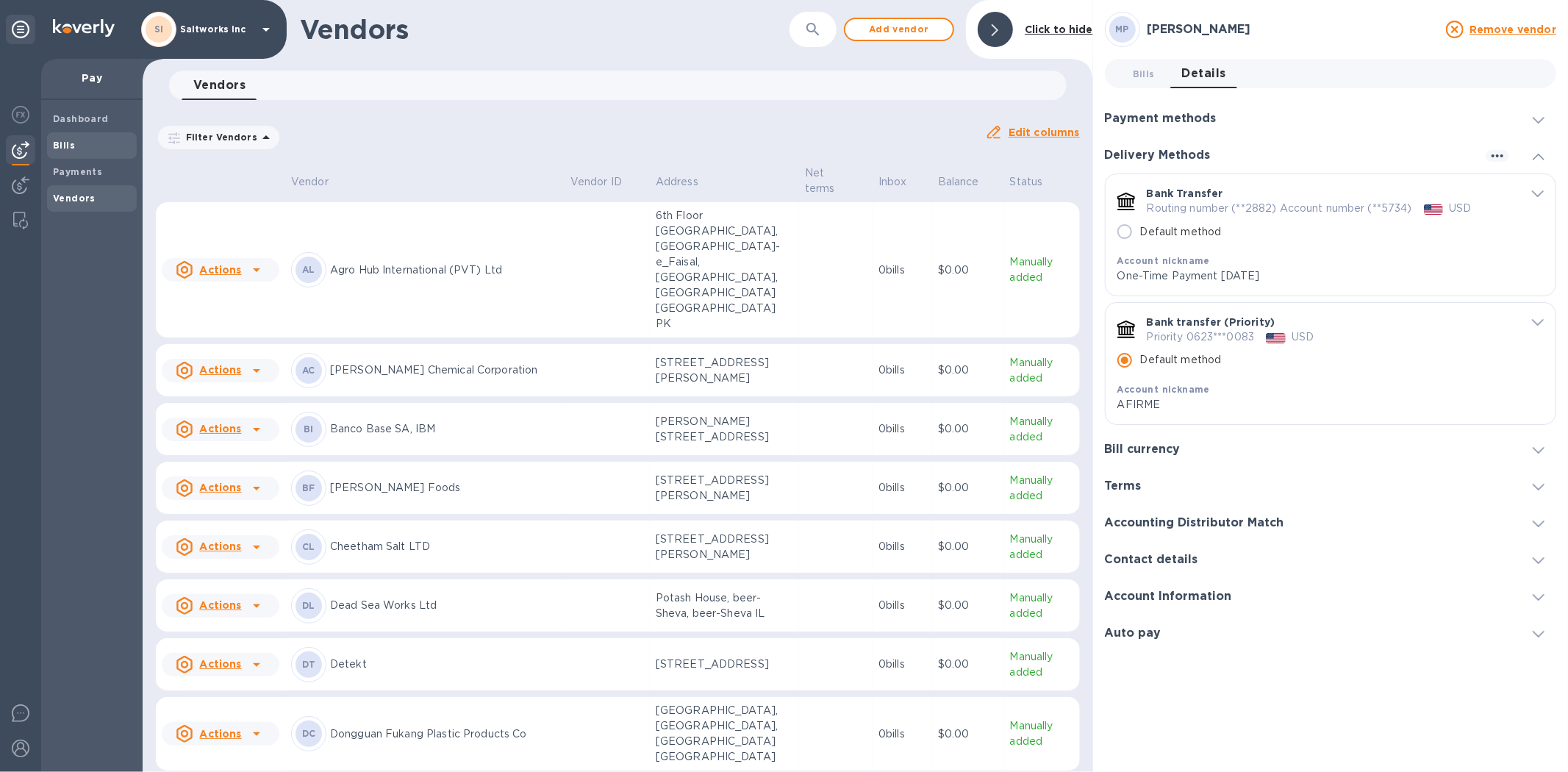
click at [68, 147] on b "Bills" at bounding box center [63, 145] width 22 height 11
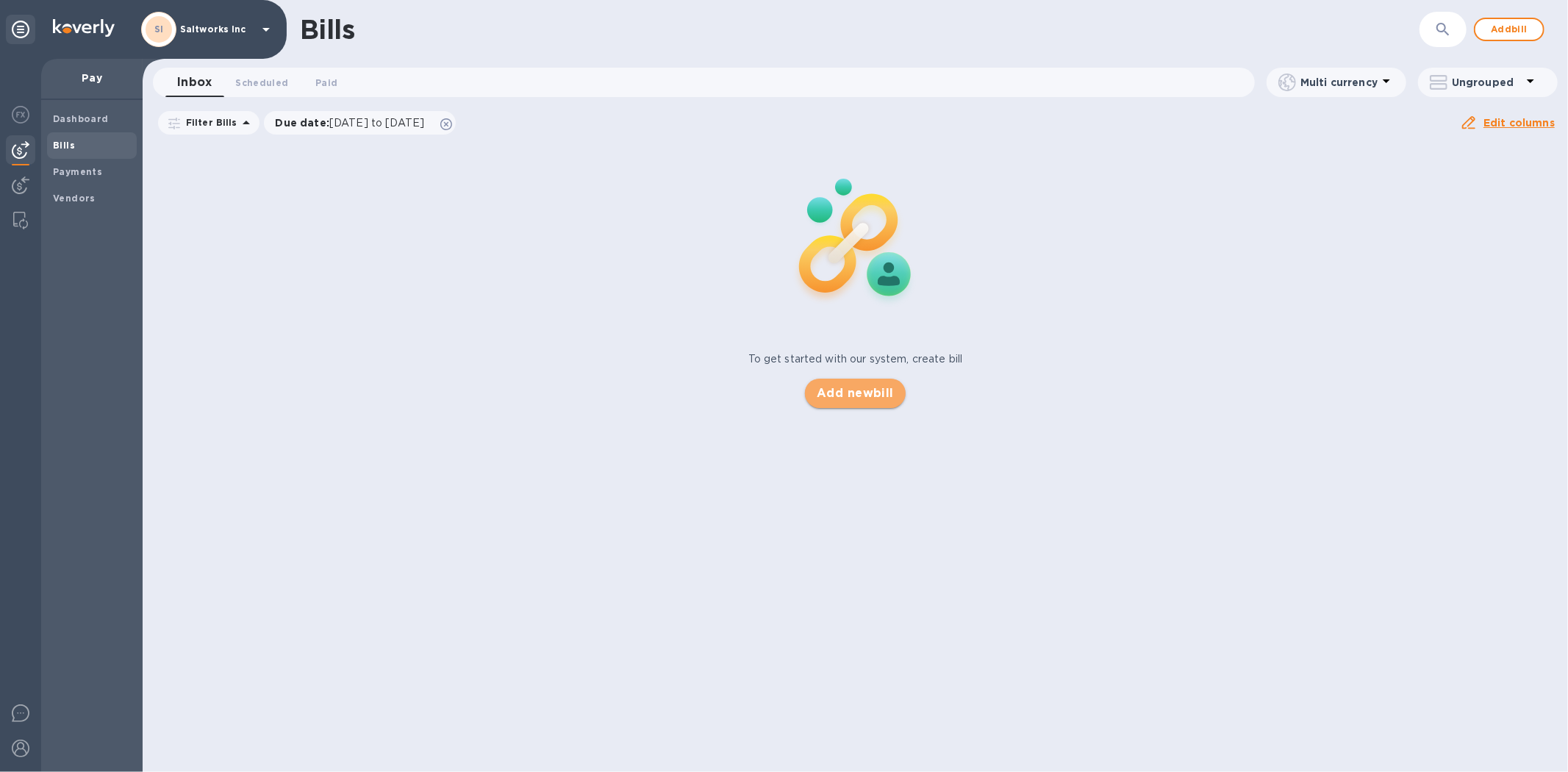
click at [853, 400] on span "Add new bill" at bounding box center [855, 393] width 78 height 18
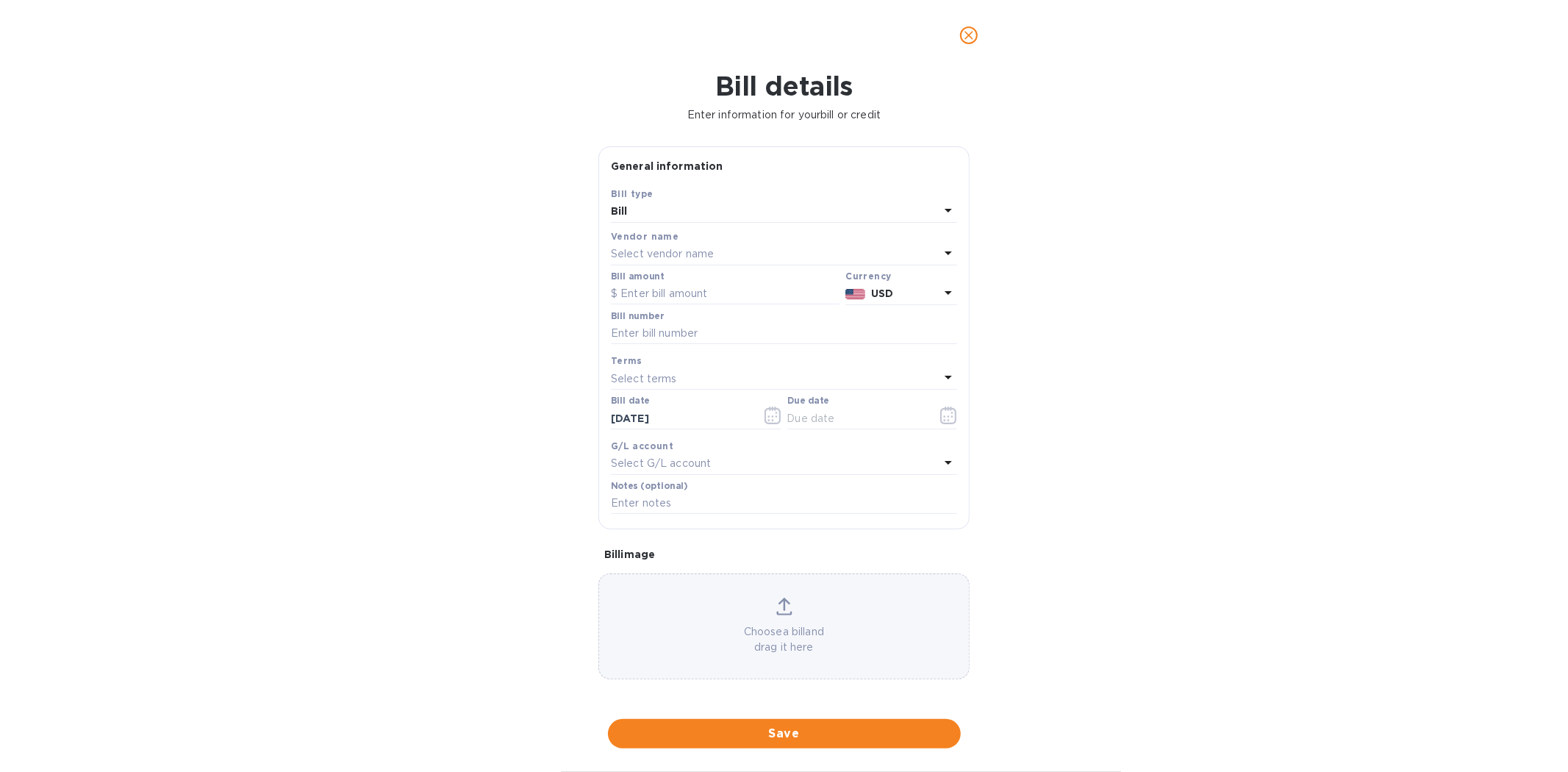
click at [676, 252] on p "Select vendor name" at bounding box center [662, 253] width 103 height 16
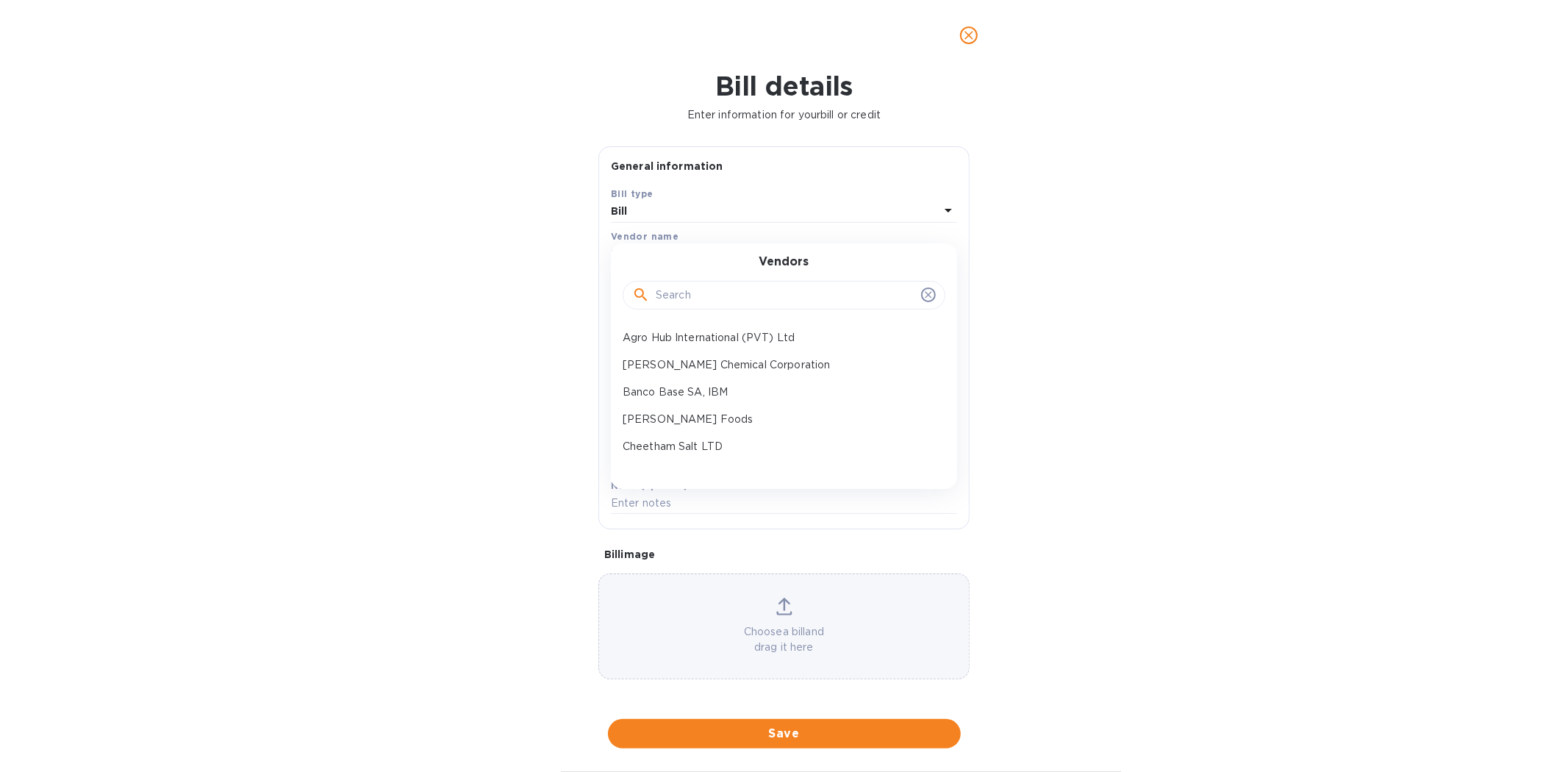
click at [696, 296] on input "text" at bounding box center [785, 295] width 259 height 22
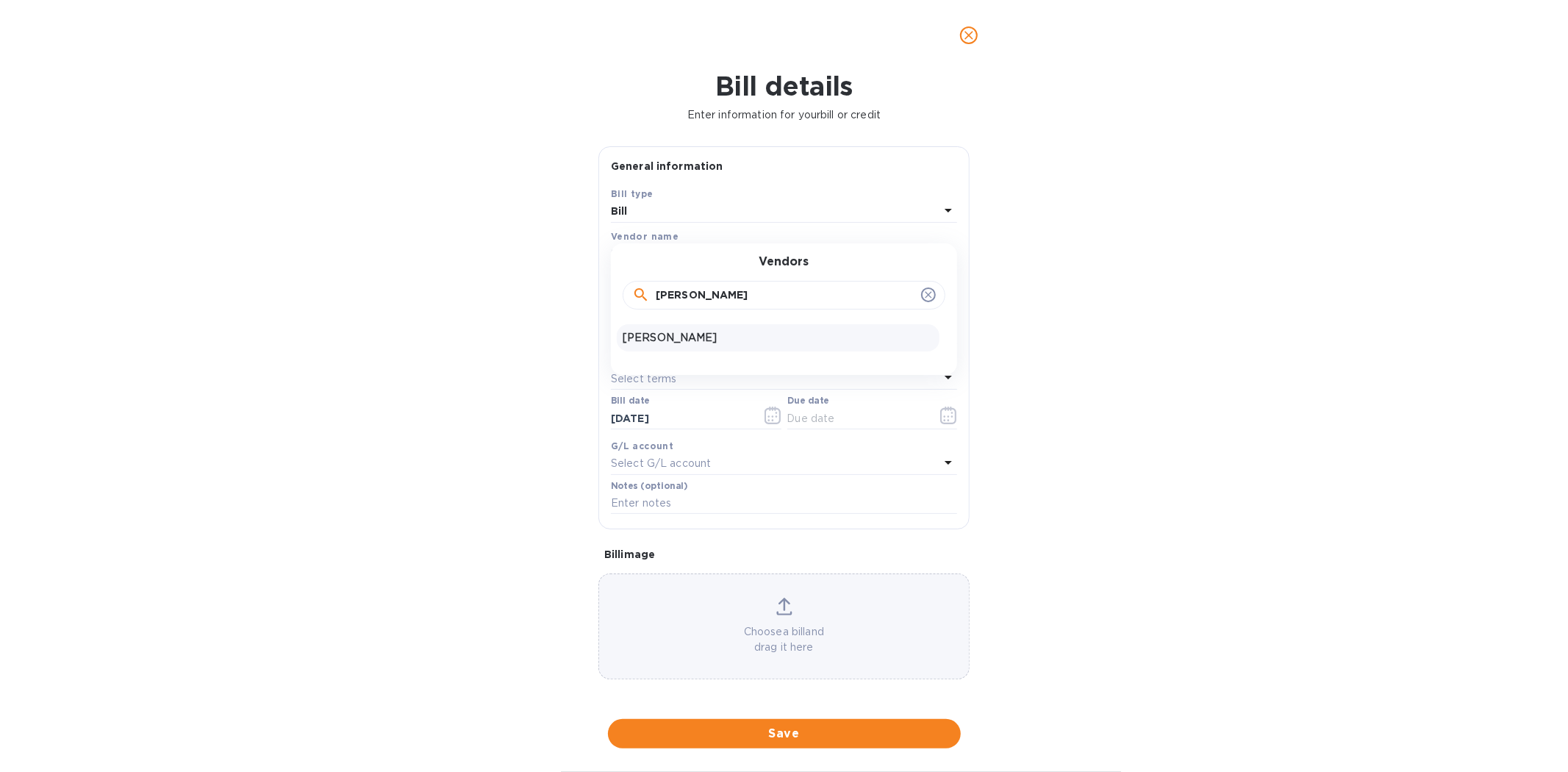
type input "marce"
click at [689, 334] on p "Marcela Castaneda Perez" at bounding box center [778, 338] width 311 height 16
click at [681, 294] on input "text" at bounding box center [725, 293] width 228 height 22
type input "10,000"
click at [679, 335] on input "text" at bounding box center [784, 333] width 346 height 22
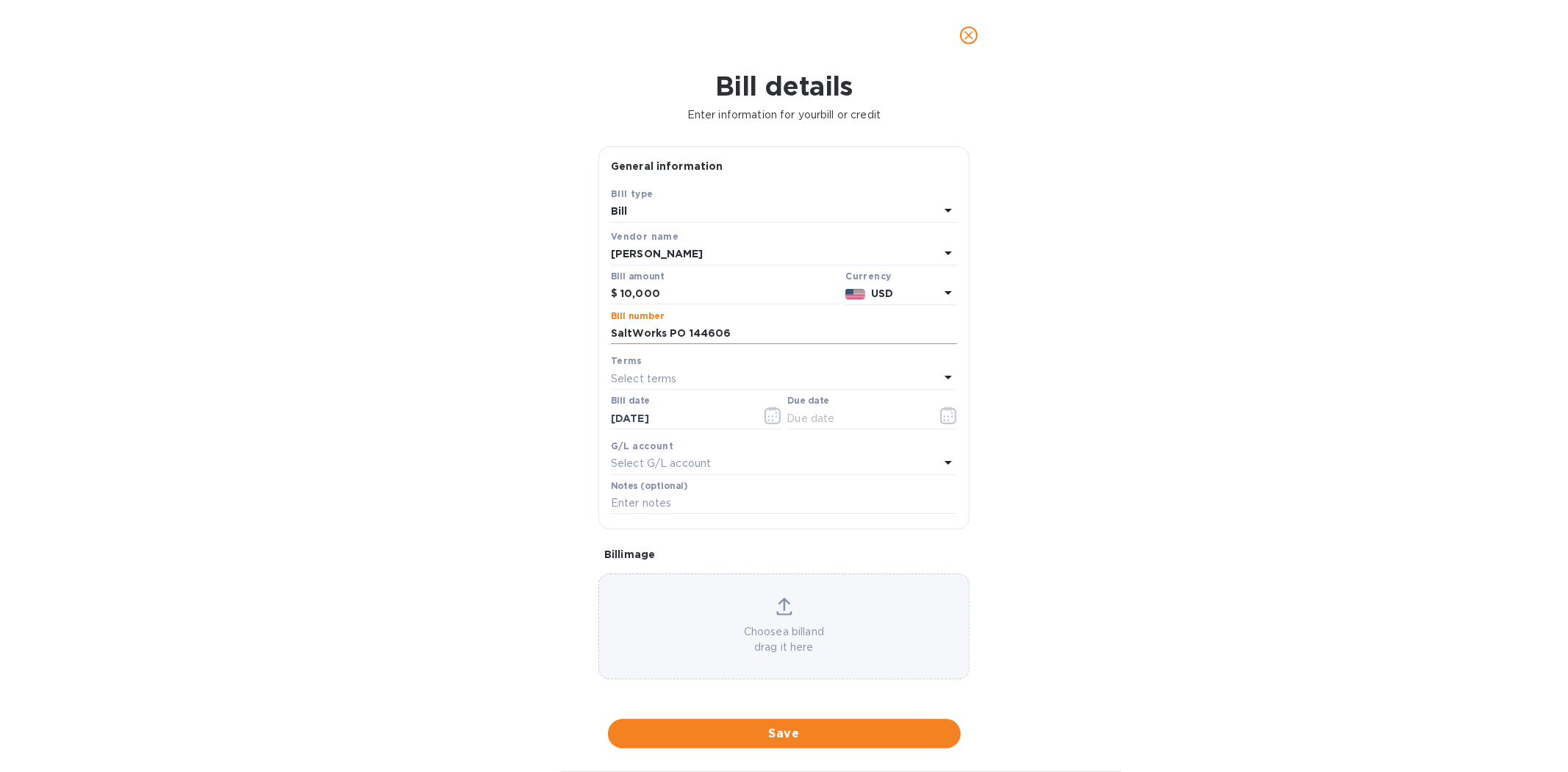
click at [751, 333] on input "SaltWorks PO 144606" at bounding box center [784, 333] width 346 height 22
type input "SaltWorks PO 144606 50% Down"
click at [825, 421] on input "text" at bounding box center [856, 419] width 139 height 22
click at [940, 422] on icon "button" at bounding box center [948, 415] width 16 height 18
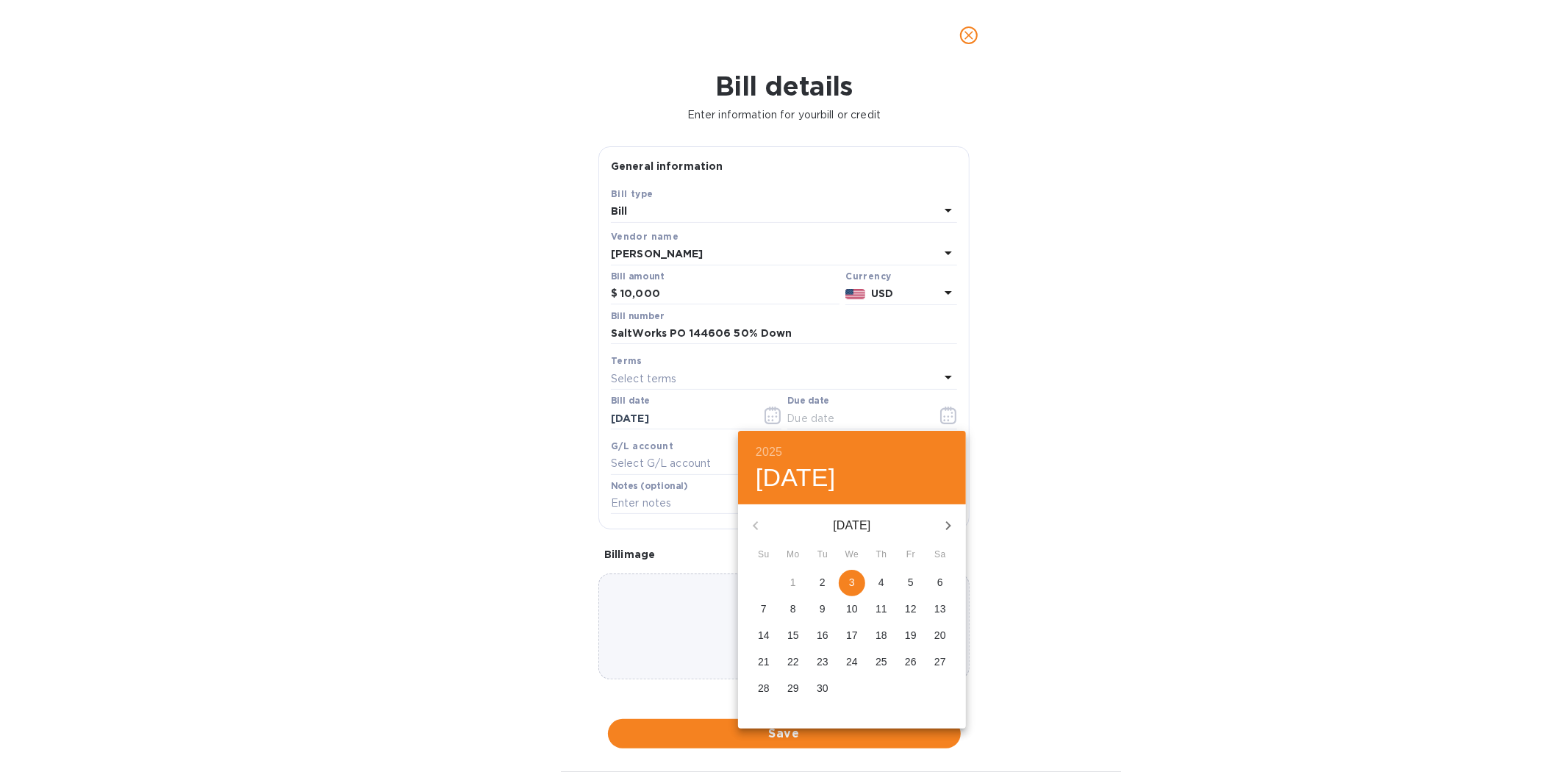
click at [854, 579] on p "3" at bounding box center [851, 583] width 6 height 15
type input "09/03/2025"
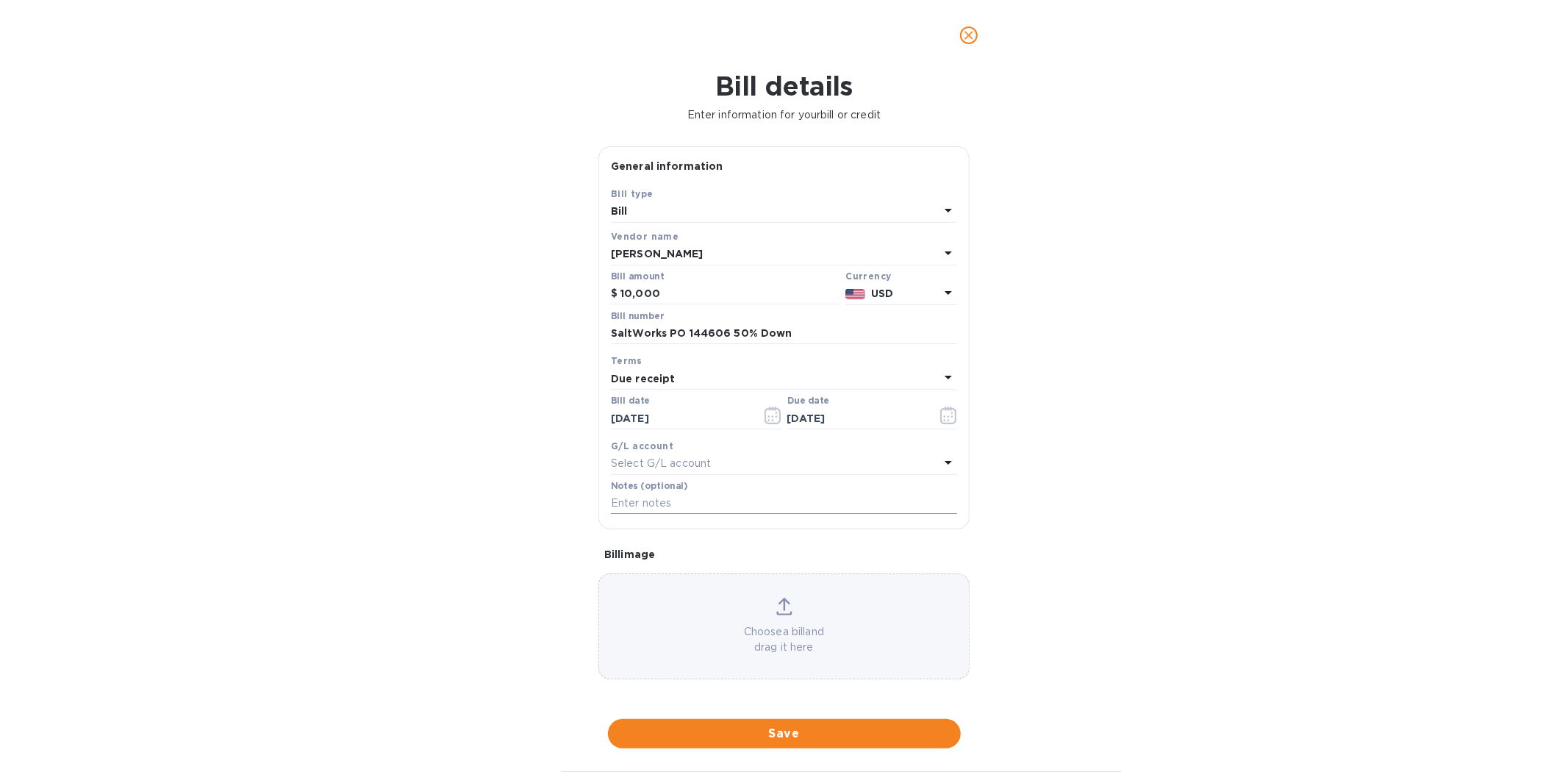
click at [659, 504] on input "text" at bounding box center [784, 504] width 346 height 22
click at [799, 333] on input "SaltWorks PO 144606 50% Down" at bounding box center [784, 333] width 346 height 22
click at [706, 501] on input "text" at bounding box center [784, 504] width 346 height 22
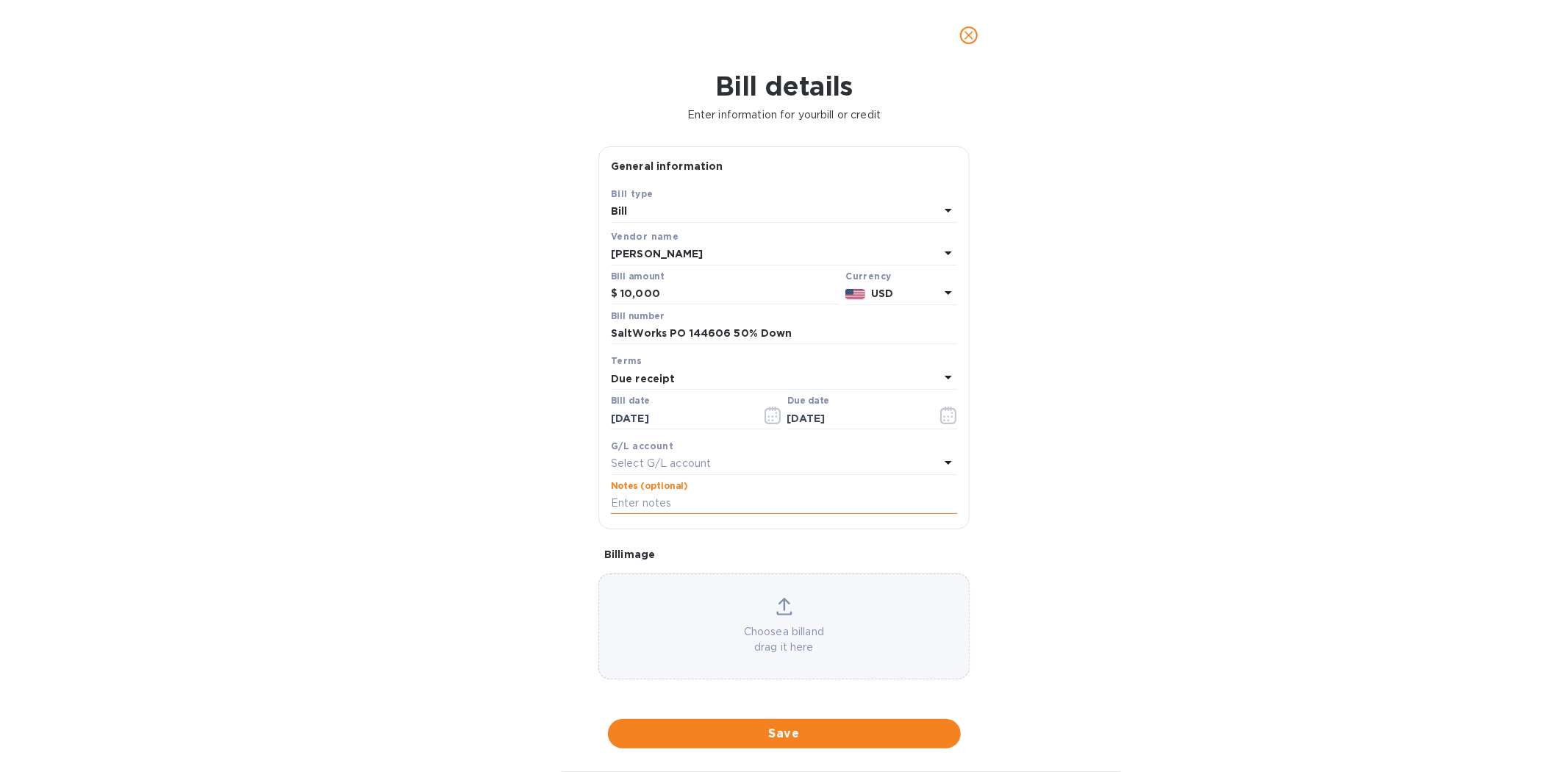
paste input "SaltWorks PO 144606 50% Down"
type input "SaltWorks PO 144606 50% Down"
click at [652, 634] on p "Choose a bill and drag it here" at bounding box center [784, 639] width 370 height 31
click at [783, 730] on span "Save" at bounding box center [784, 733] width 329 height 18
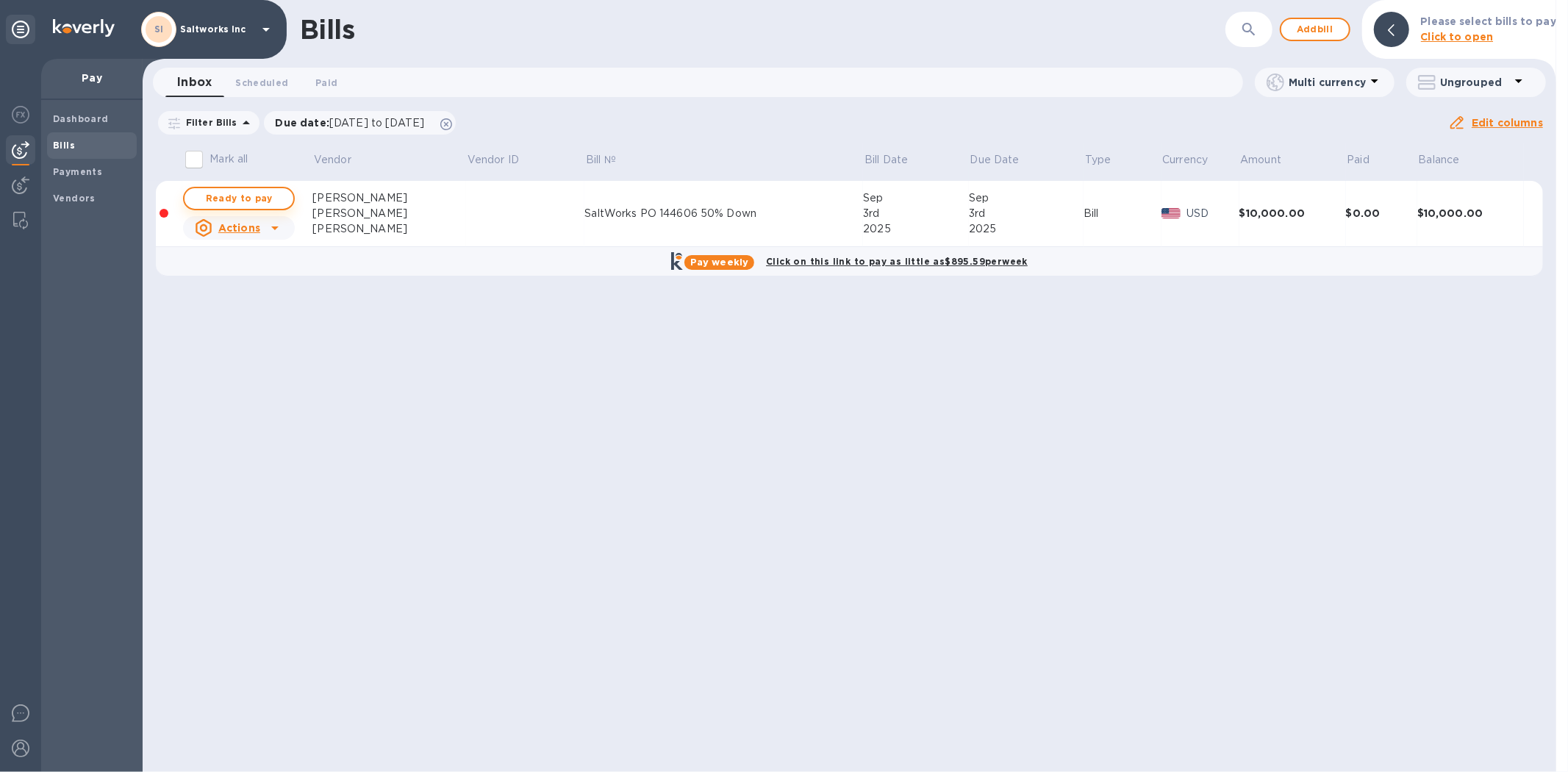
click at [256, 198] on span "Ready to pay" at bounding box center [238, 198] width 85 height 18
checkbox input "true"
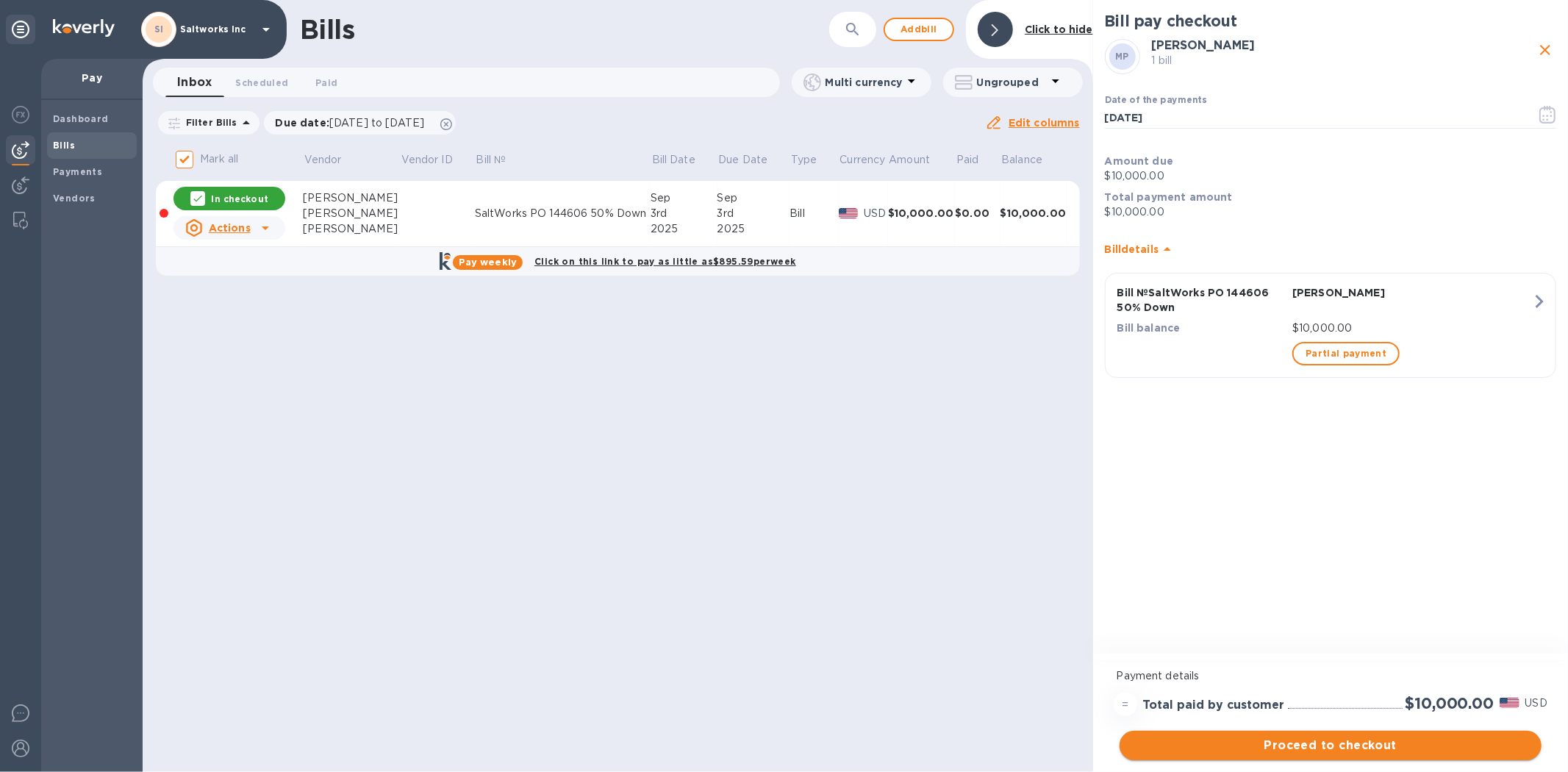
click at [1324, 743] on span "Proceed to checkout" at bounding box center [1330, 745] width 398 height 18
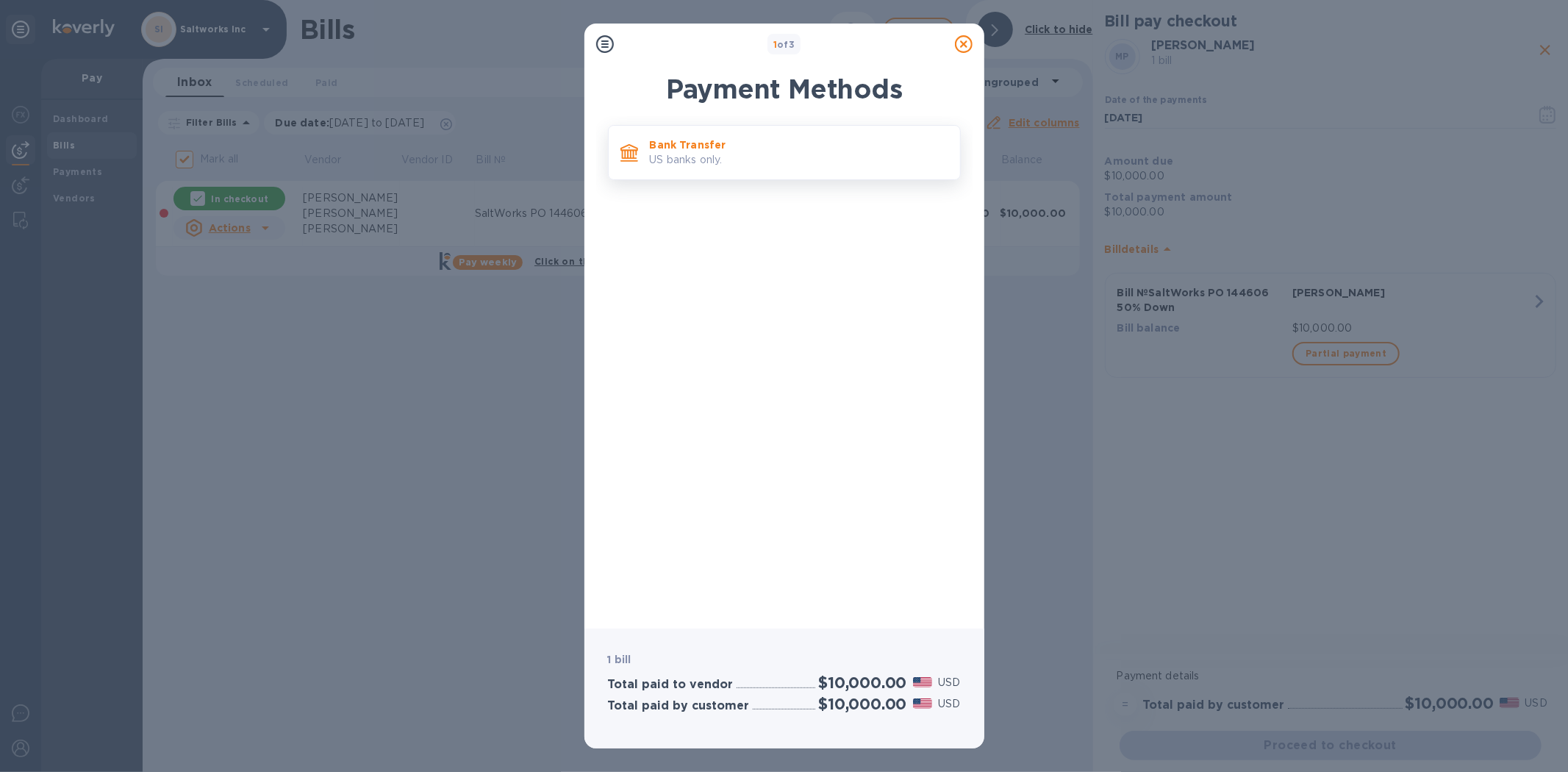
click at [685, 158] on p "US banks only." at bounding box center [799, 160] width 298 height 16
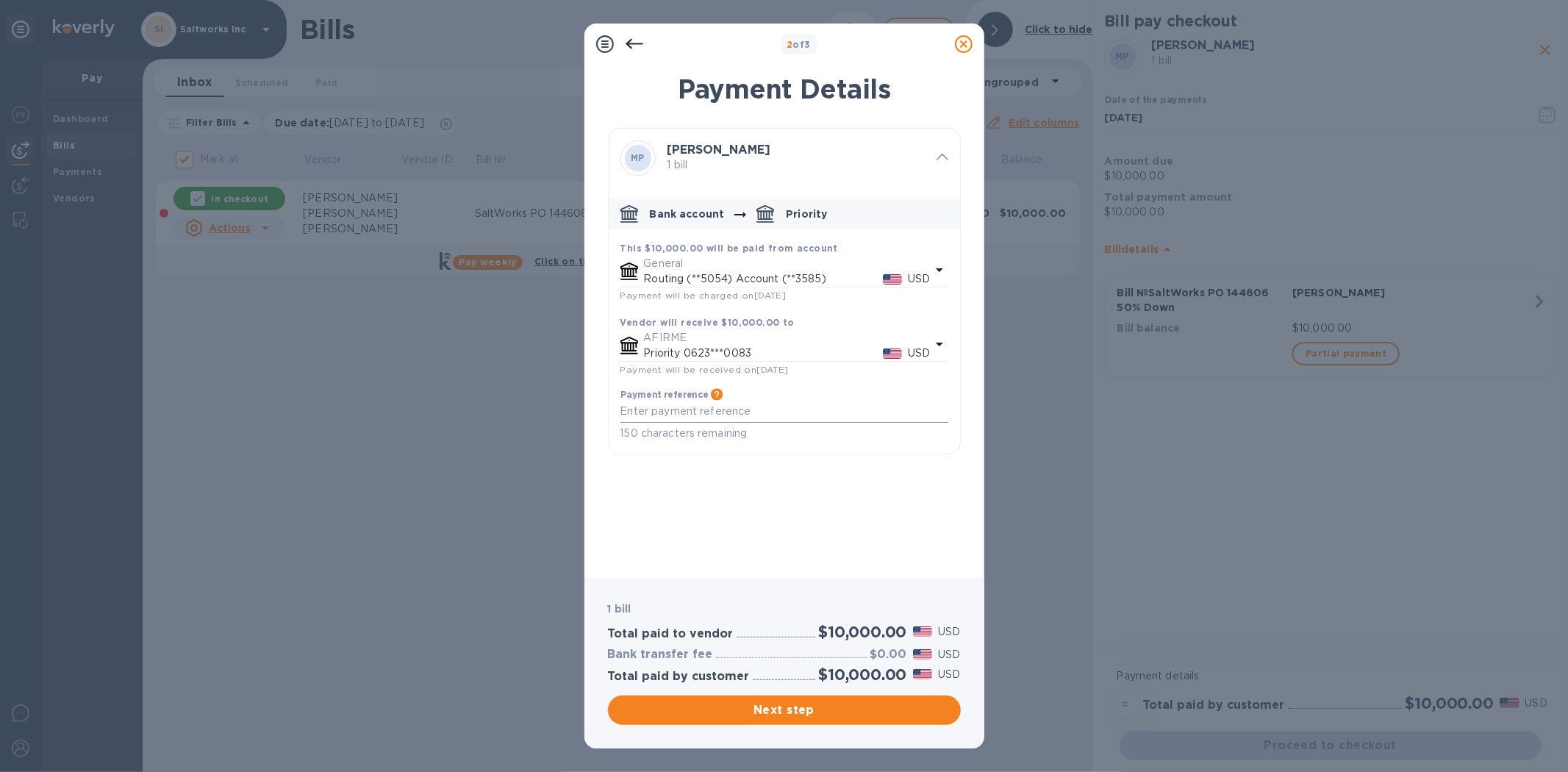
click at [689, 416] on textarea "default-method" at bounding box center [784, 411] width 328 height 13
paste textarea "SaltWorks PO 144606 50% Down"
type textarea "SaltWorks PO 144606 50% Down"
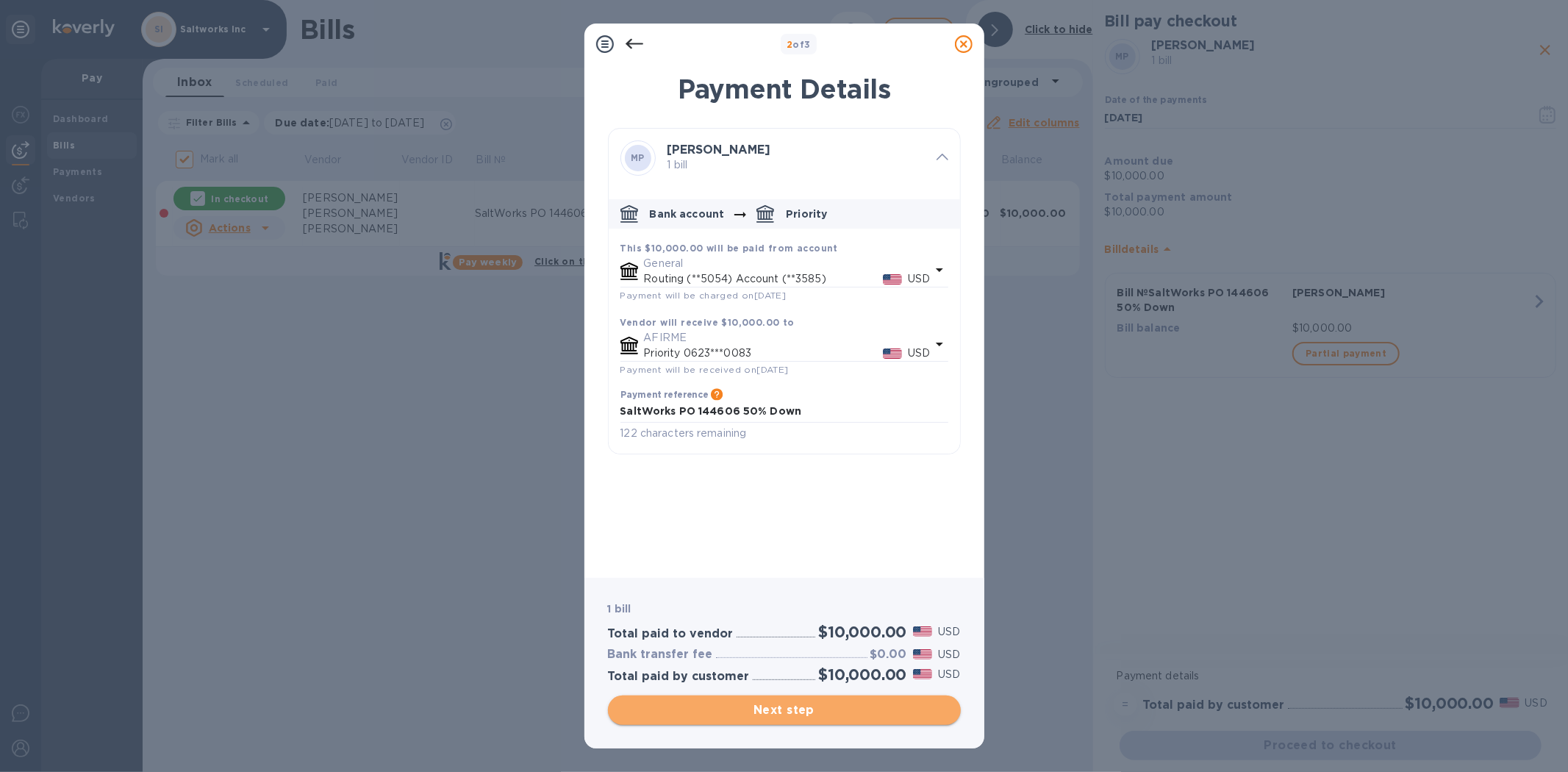
click at [784, 707] on span "Next step" at bounding box center [784, 709] width 329 height 18
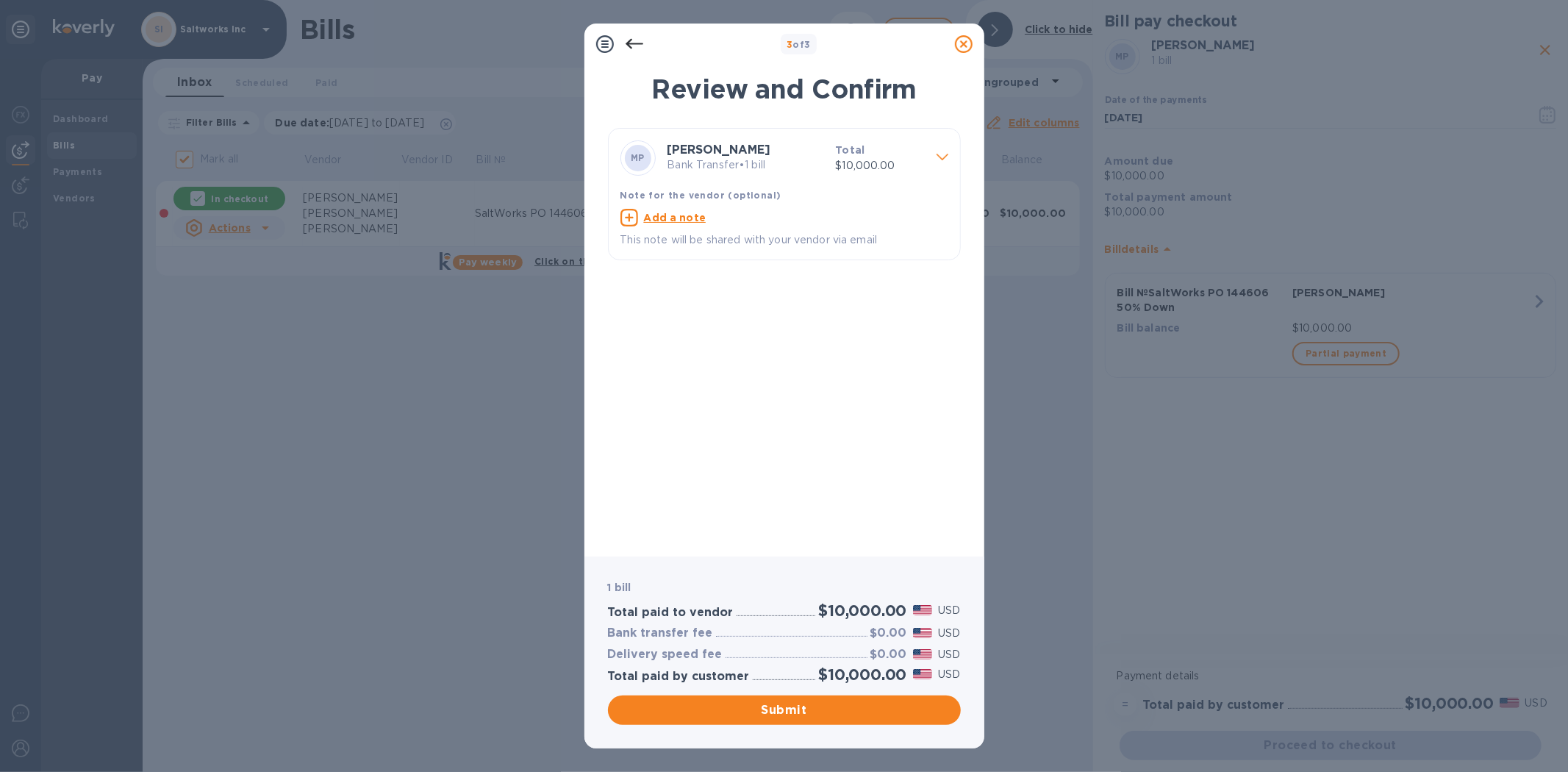
click at [670, 214] on u "Add a note" at bounding box center [674, 218] width 63 height 12
click at [667, 223] on textarea at bounding box center [772, 219] width 304 height 13
paste textarea "SaltWorks PO 144606 50% Down"
type textarea "SaltWorks PO 144606 50% Down"
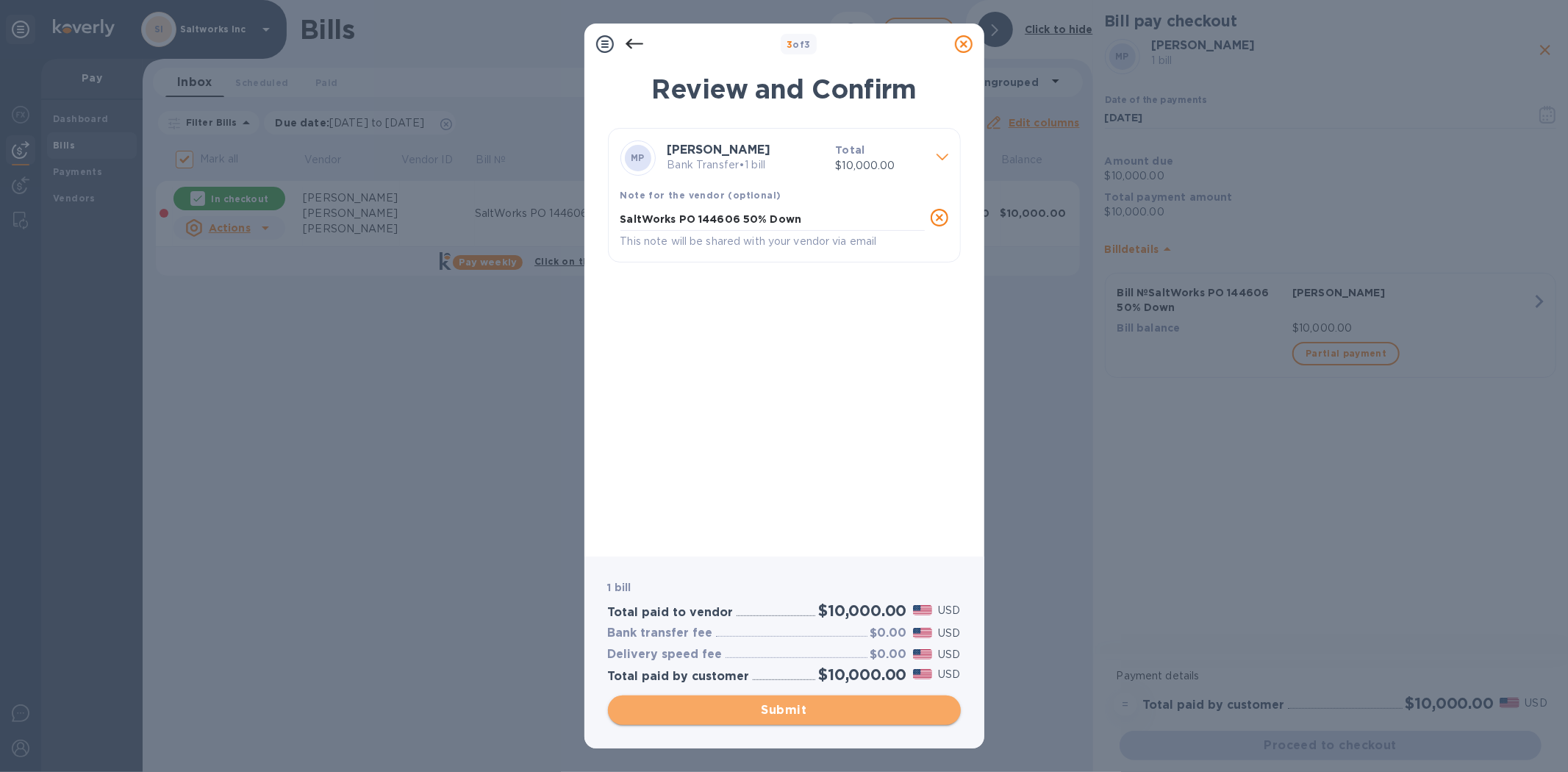
click at [790, 706] on span "Submit" at bounding box center [784, 709] width 329 height 18
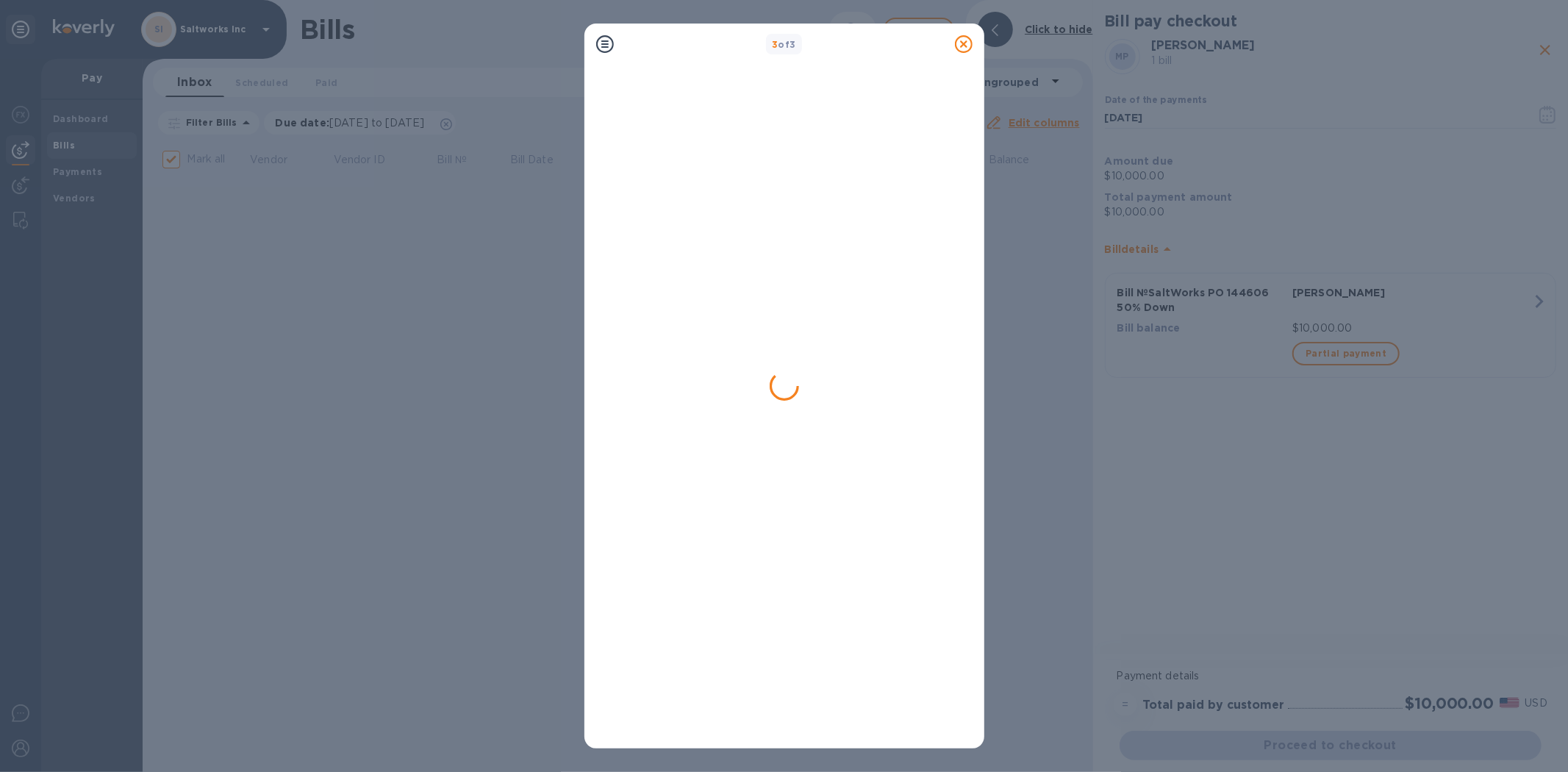
checkbox input "false"
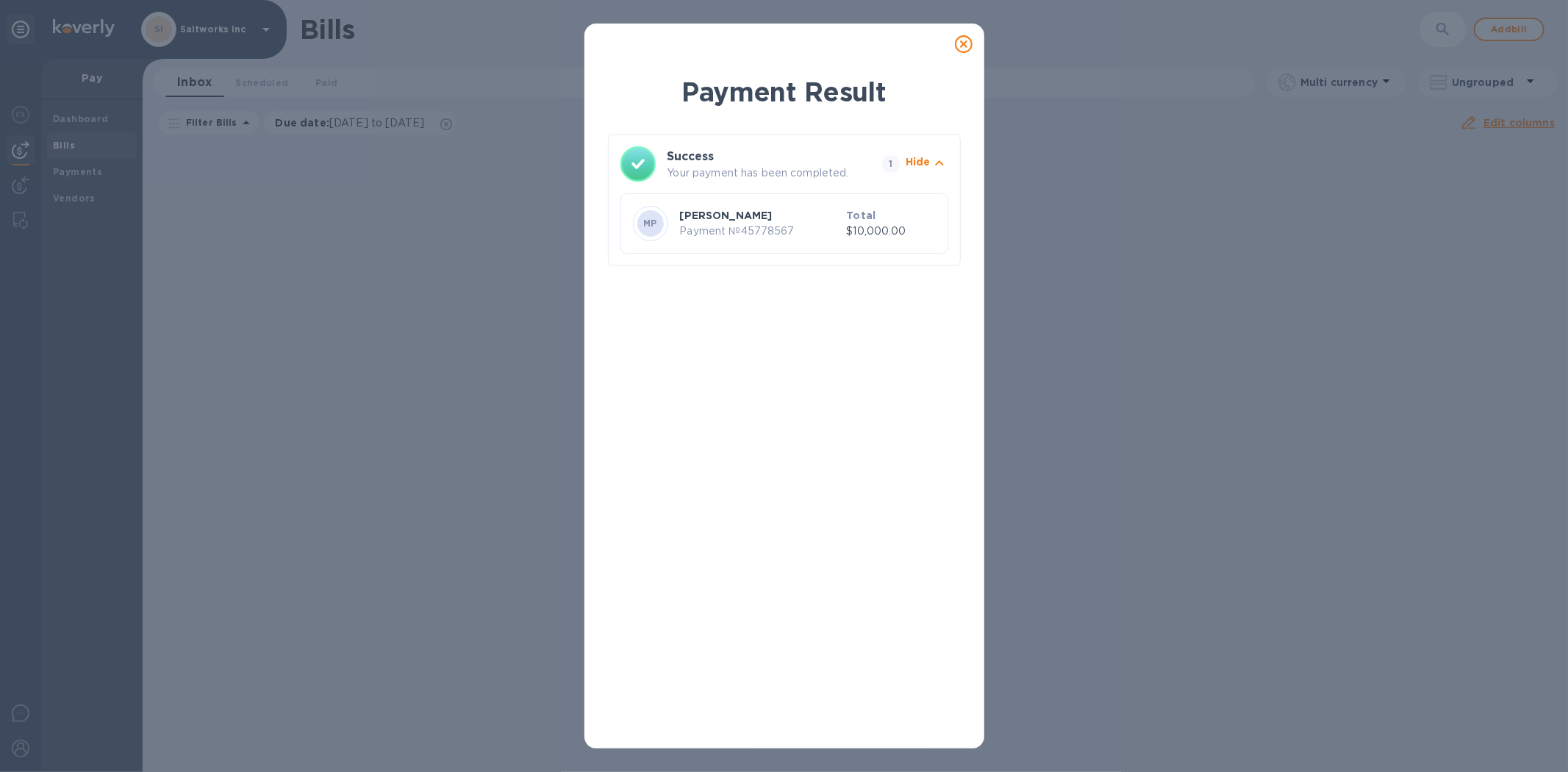
click at [965, 44] on icon at bounding box center [963, 43] width 18 height 18
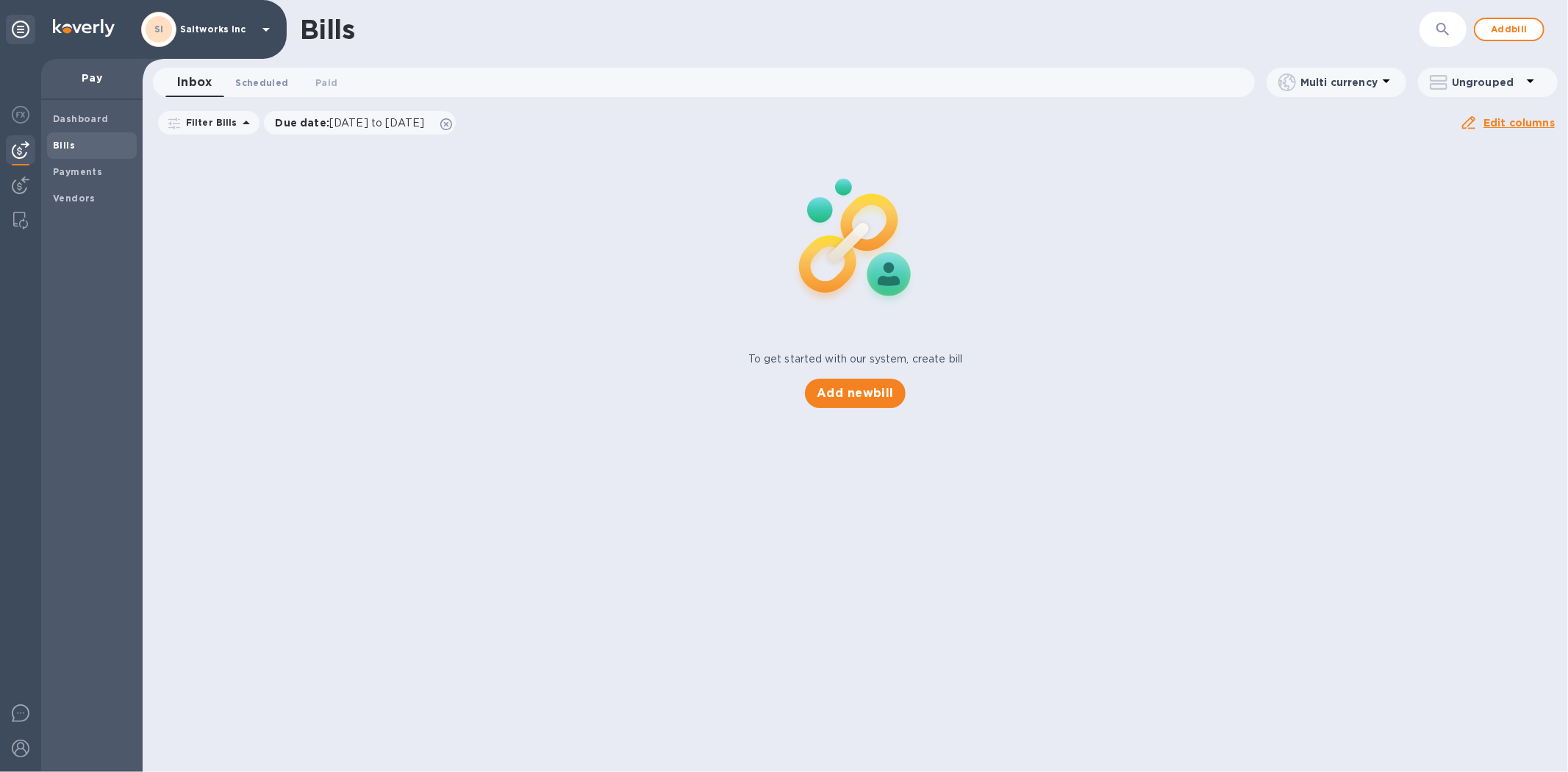
click at [269, 79] on span "Scheduled 0" at bounding box center [261, 83] width 53 height 16
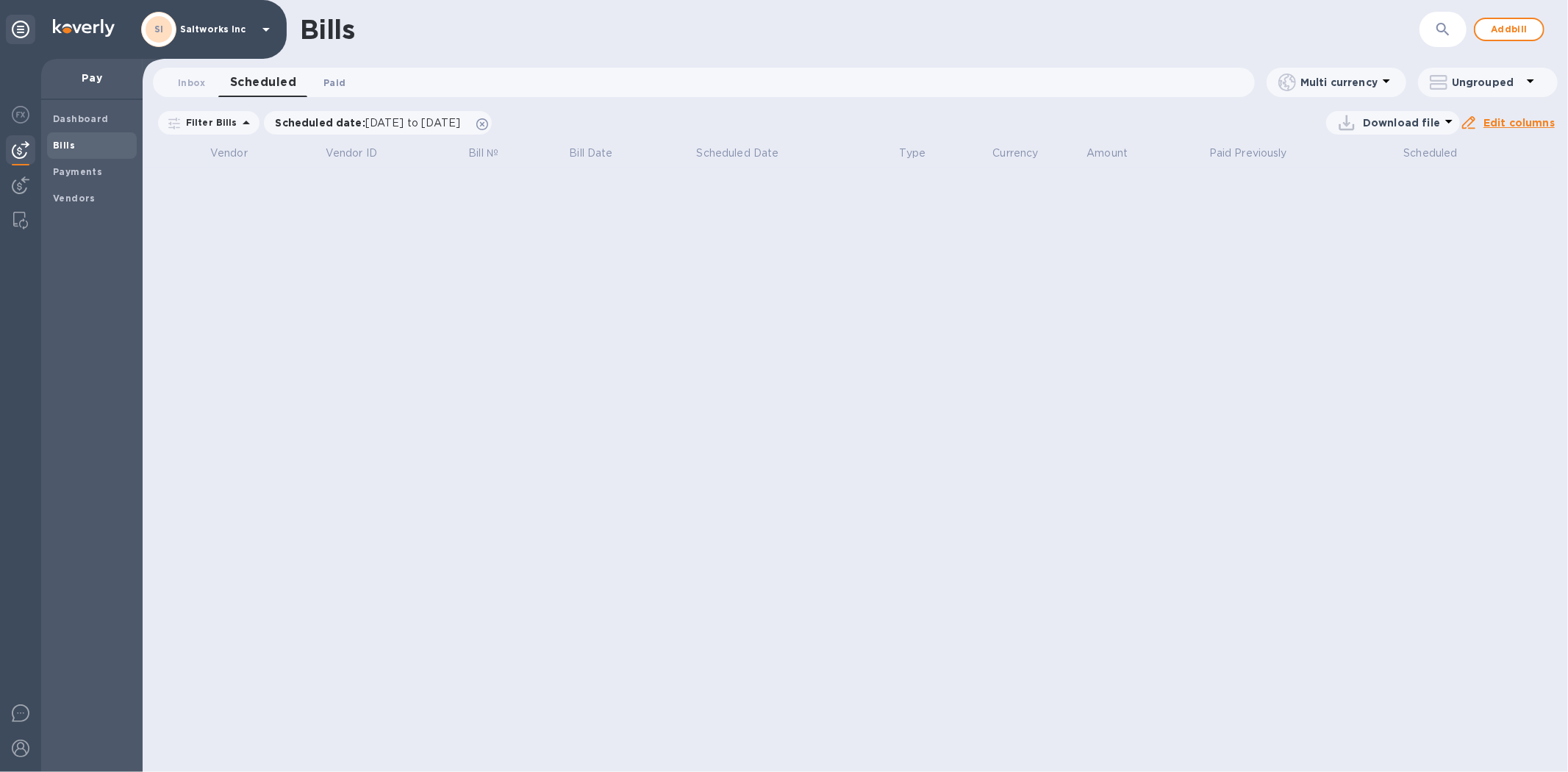
click at [339, 81] on span "Paid 0" at bounding box center [334, 83] width 22 height 16
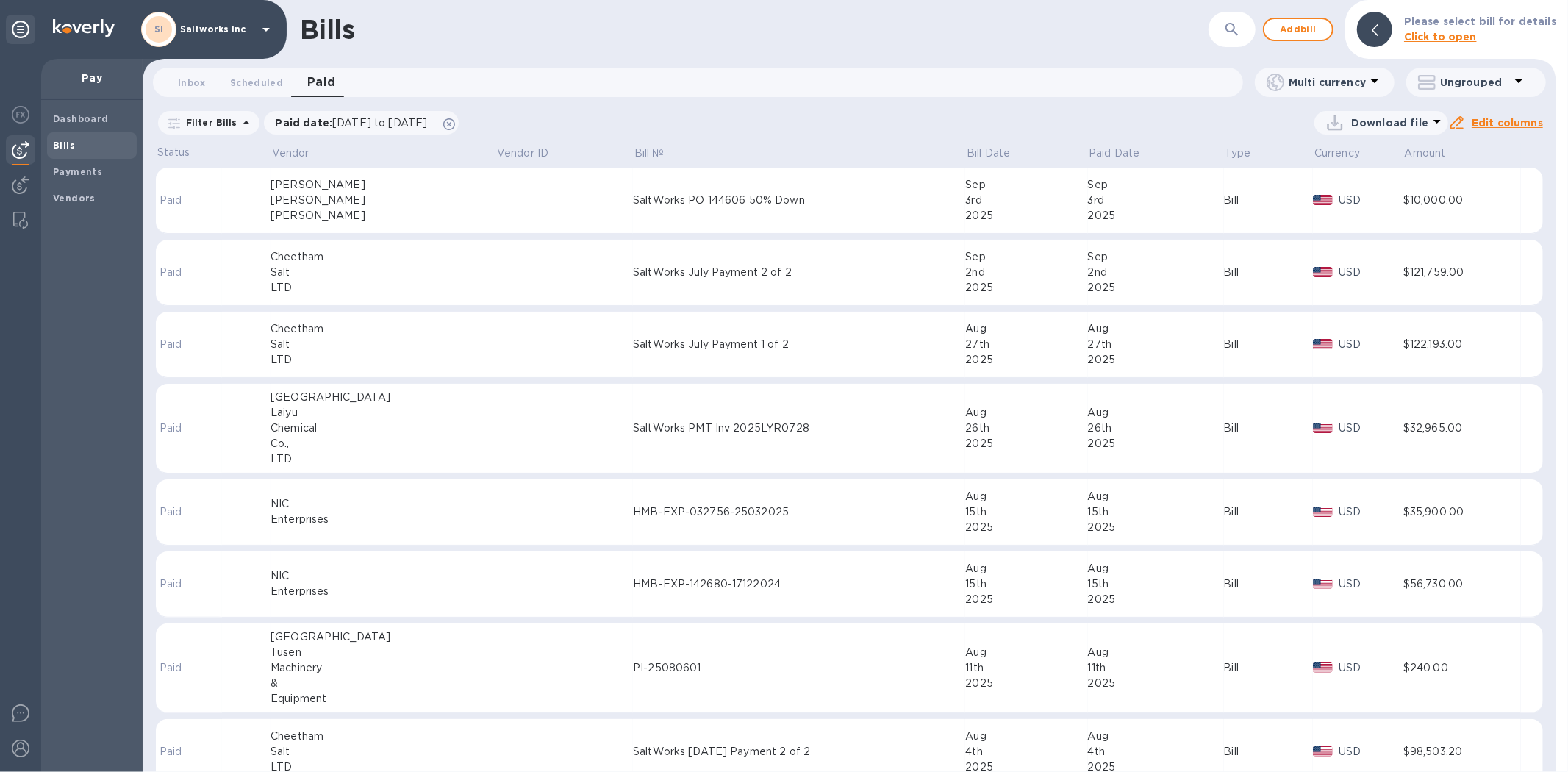
click at [381, 208] on div "Perez" at bounding box center [383, 216] width 225 height 16
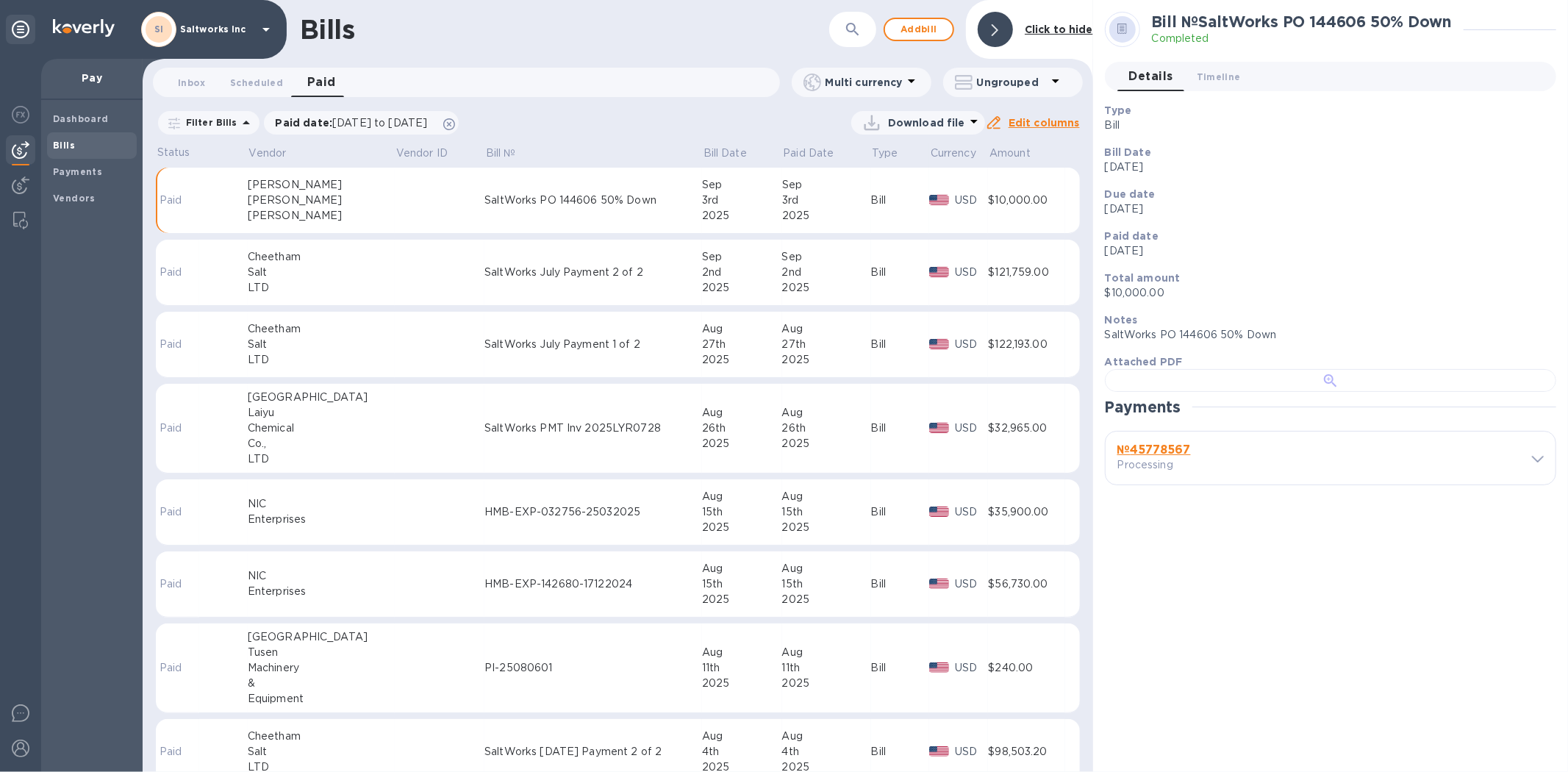
scroll to position [296, 0]
click at [1169, 457] on b "№ 45778567" at bounding box center [1154, 449] width 73 height 14
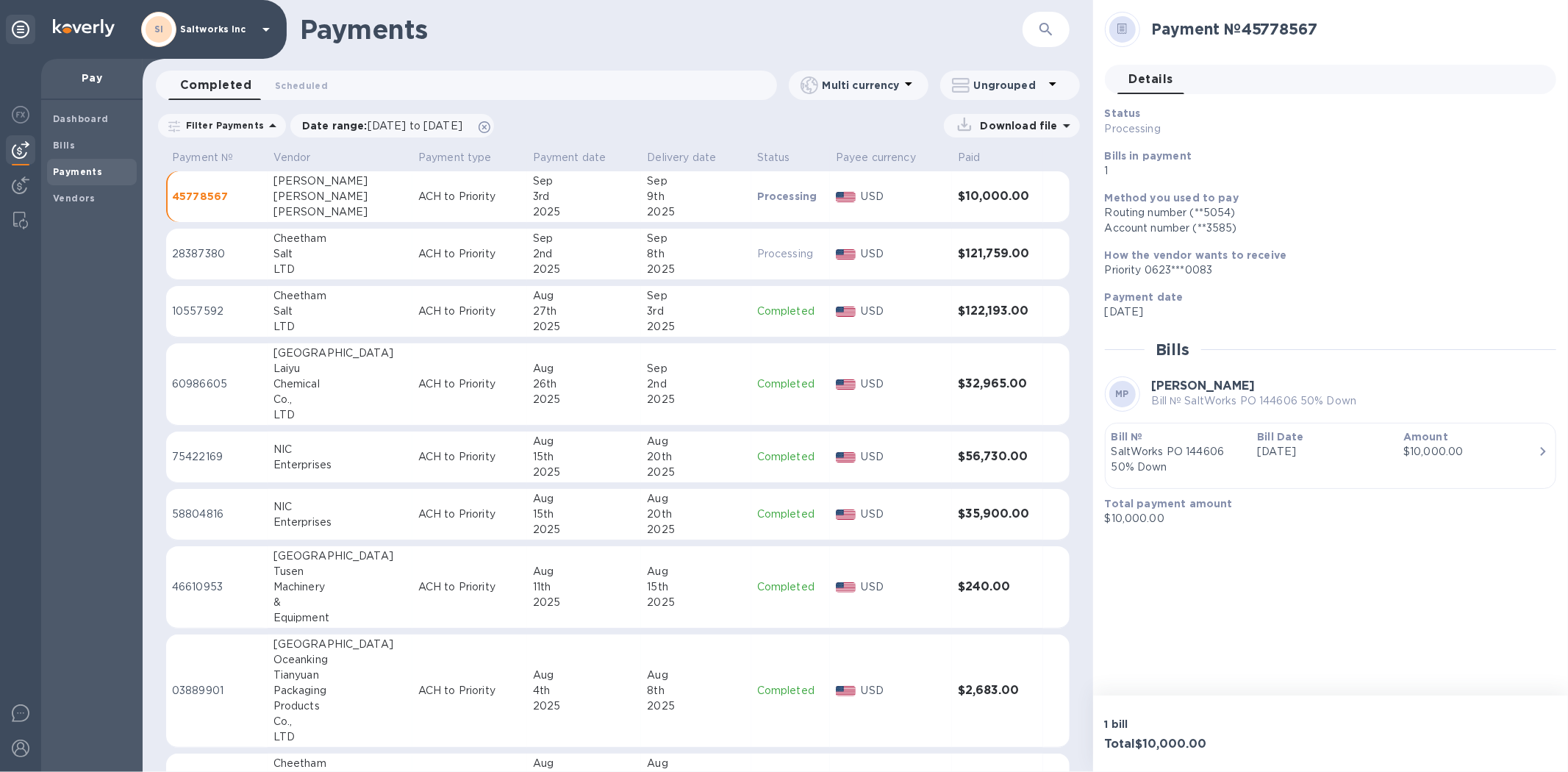
click at [78, 355] on div "Dashboard Bills Payments Vendors" at bounding box center [92, 436] width 102 height 672
click at [85, 116] on b "Dashboard" at bounding box center [80, 118] width 56 height 11
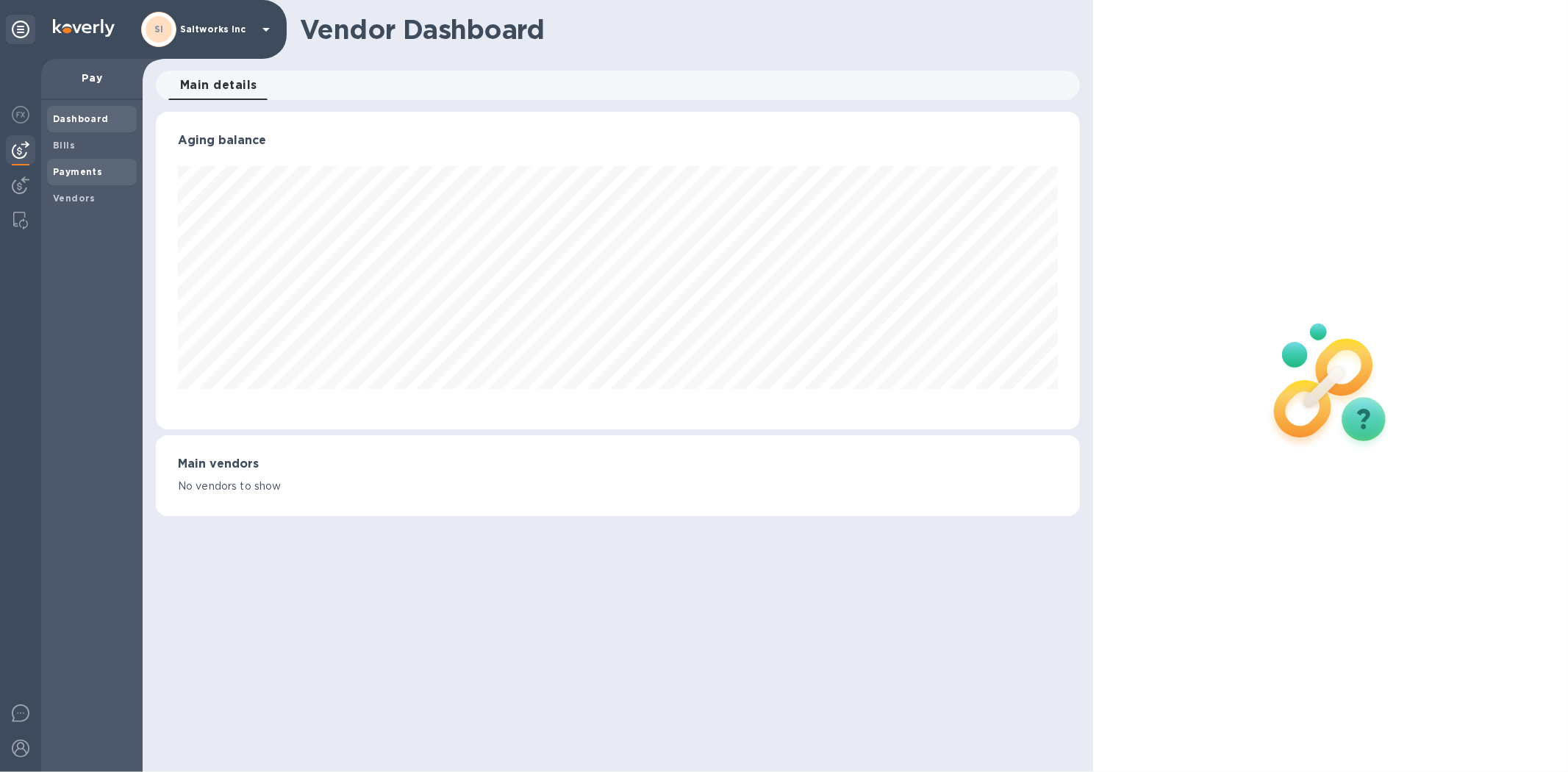
scroll to position [318, 924]
click at [84, 172] on b "Payments" at bounding box center [77, 171] width 49 height 11
